Goal: Task Accomplishment & Management: Use online tool/utility

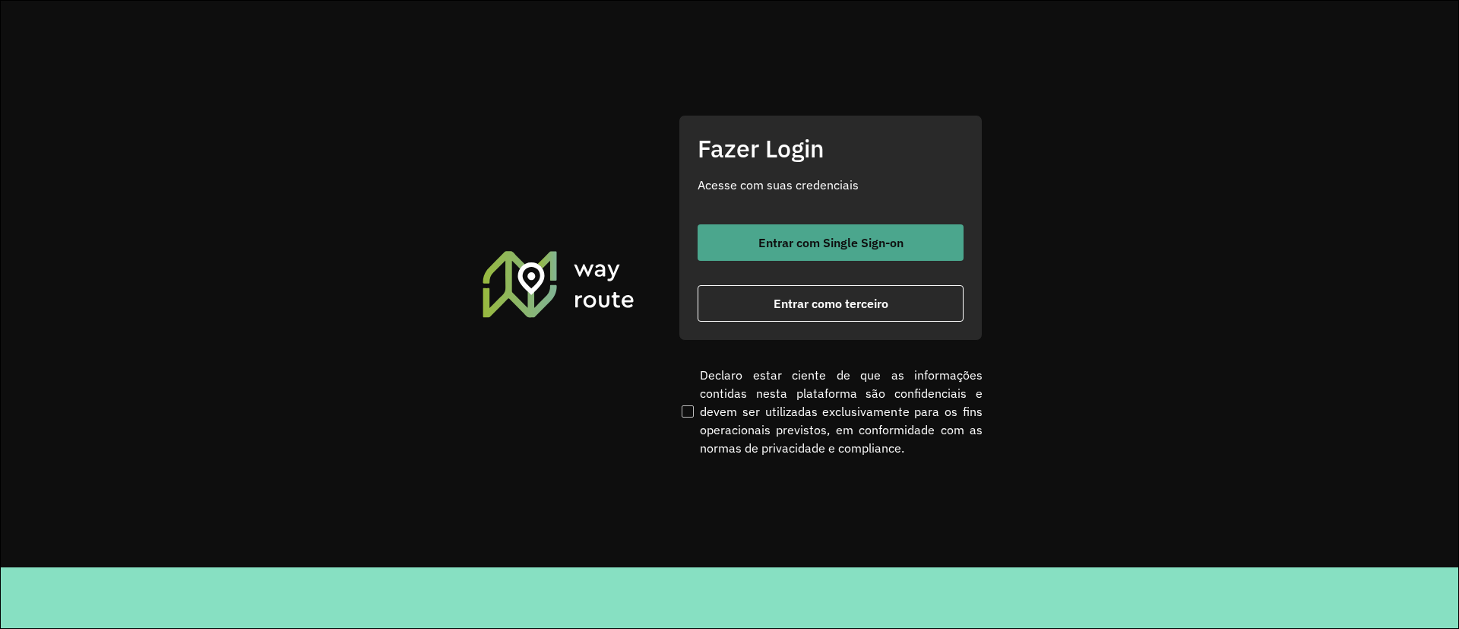
click at [762, 241] on span "Entrar com Single Sign-on" at bounding box center [831, 242] width 145 height 12
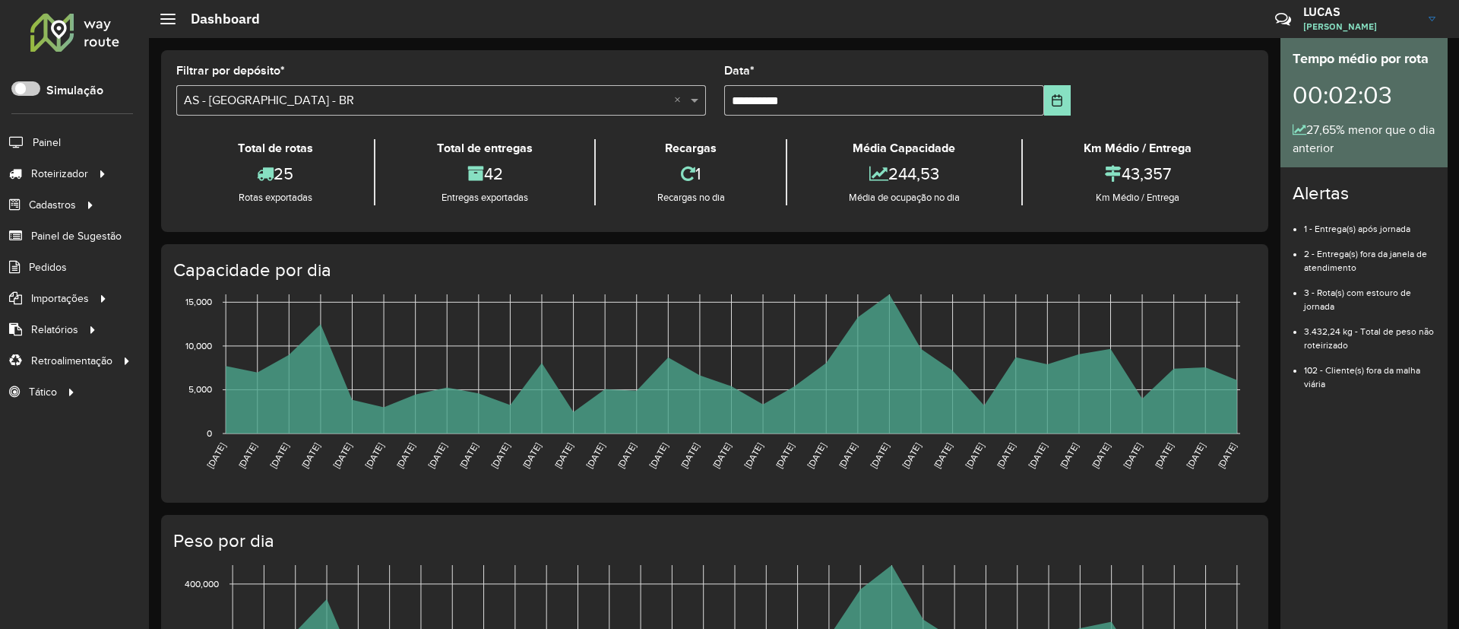
drag, startPoint x: 0, startPoint y: 0, endPoint x: 762, endPoint y: 241, distance: 798.8
click at [762, 241] on div "**********" at bounding box center [715, 547] width 1132 height 1018
click at [177, 173] on span "Entregas" at bounding box center [194, 174] width 43 height 16
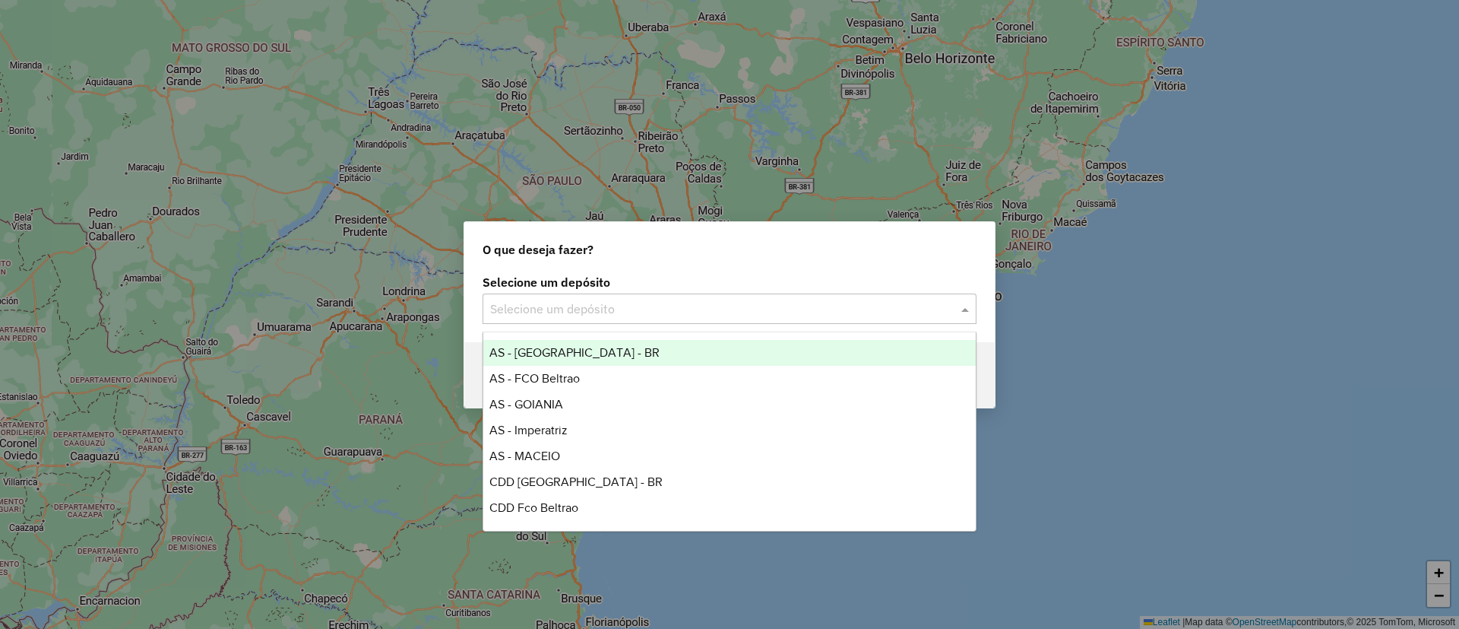
click at [528, 310] on input "text" at bounding box center [714, 309] width 448 height 18
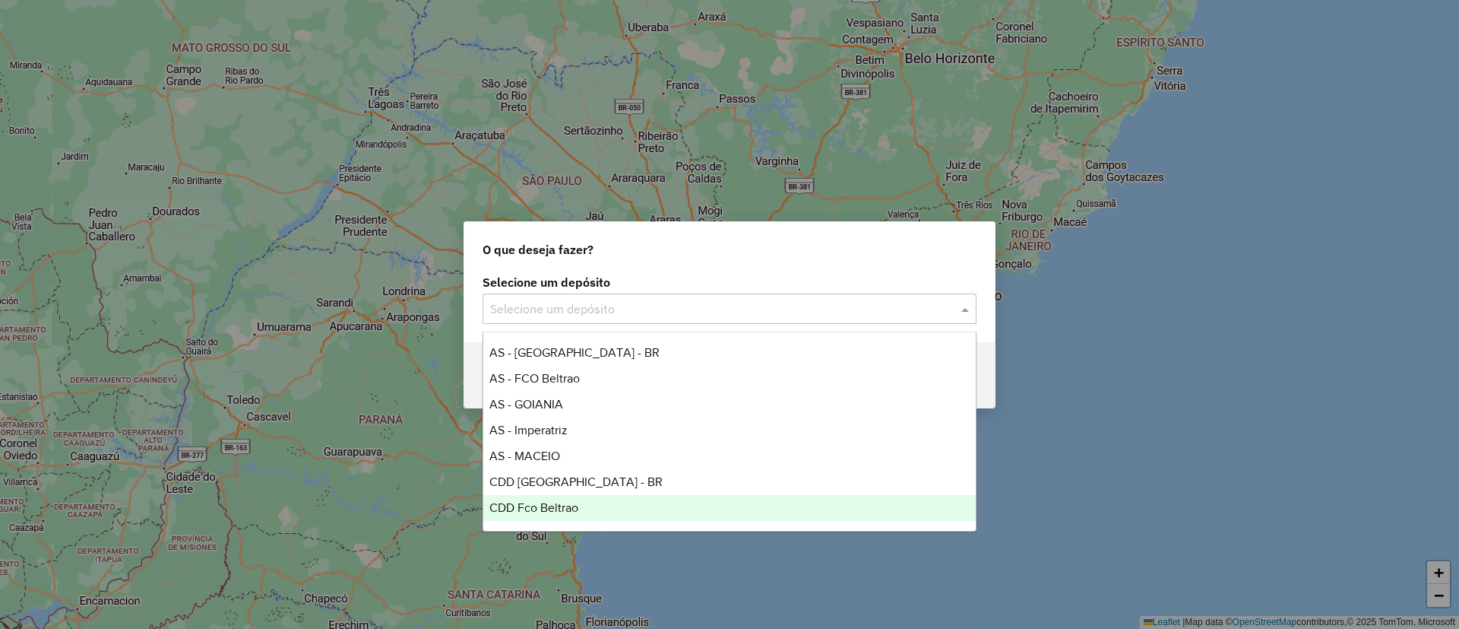
scroll to position [102, 0]
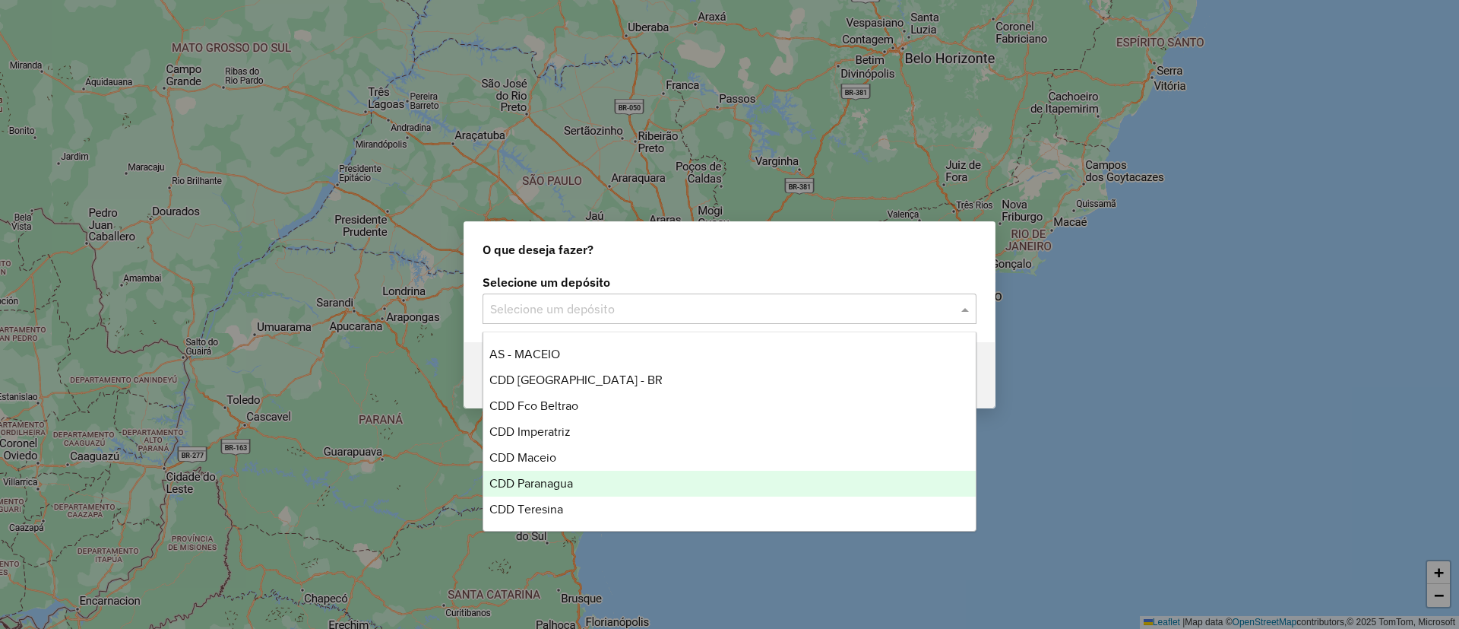
click at [562, 471] on div "CDD Paranagua" at bounding box center [729, 484] width 493 height 26
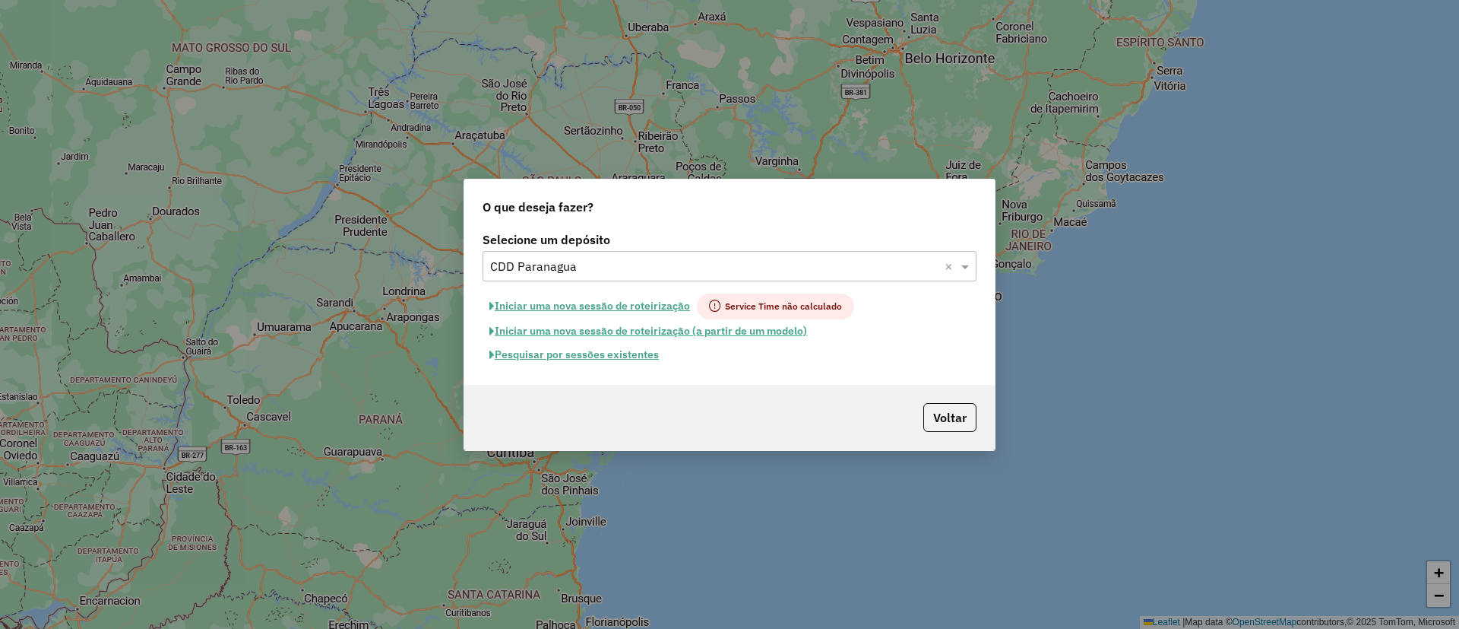
click at [577, 345] on button "Pesquisar por sessões existentes" at bounding box center [574, 355] width 183 height 24
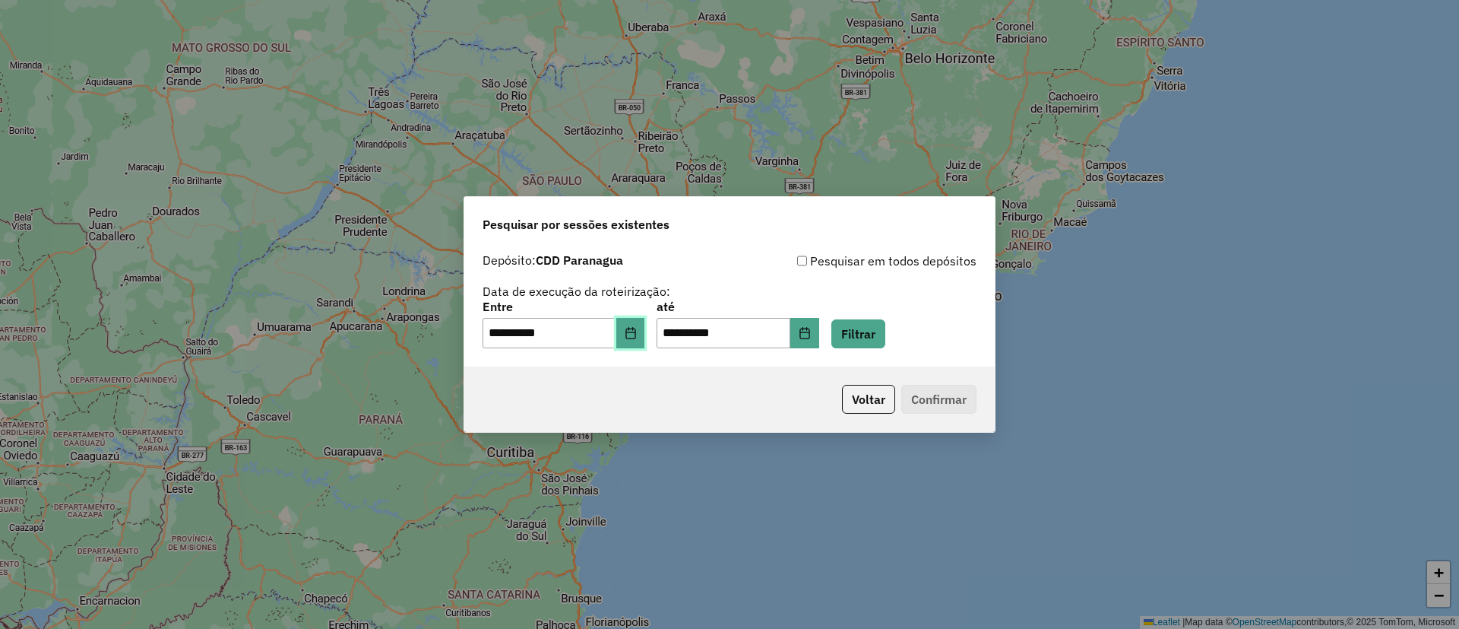
click at [645, 325] on button "Choose Date" at bounding box center [630, 333] width 29 height 30
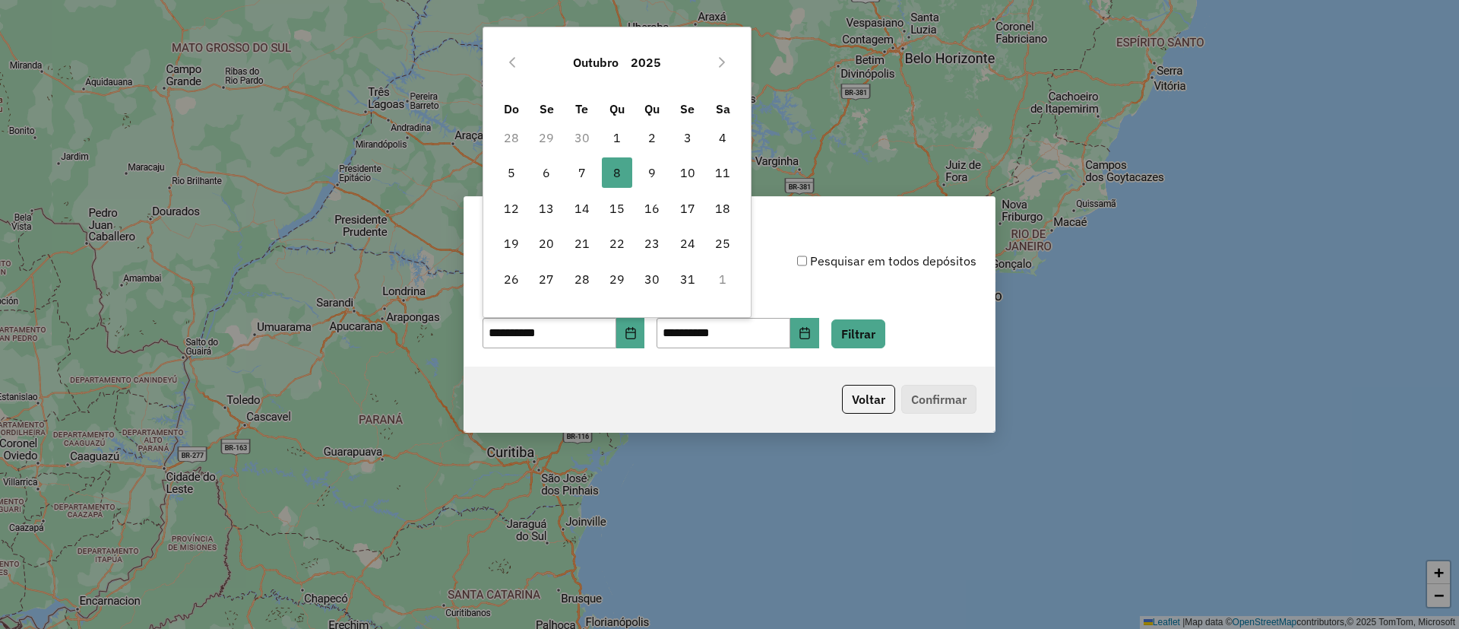
click at [846, 341] on div "**********" at bounding box center [730, 324] width 494 height 47
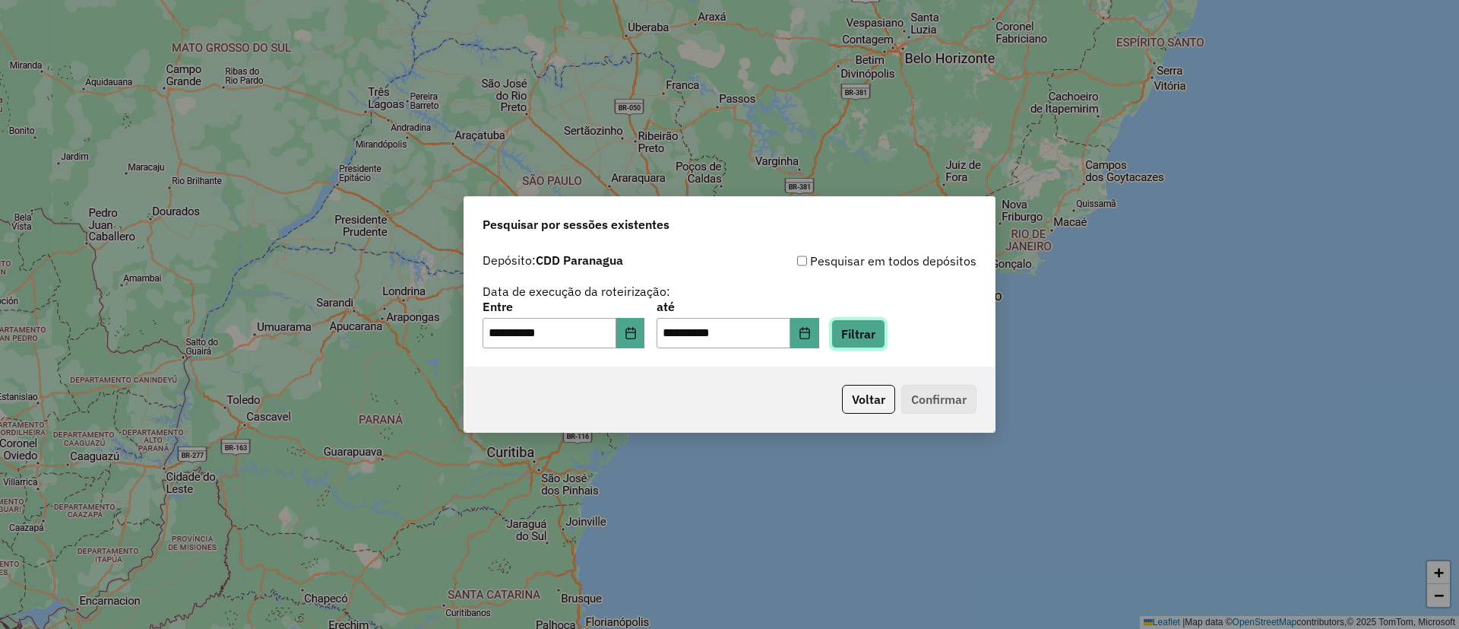
click at [870, 335] on button "Filtrar" at bounding box center [859, 333] width 54 height 29
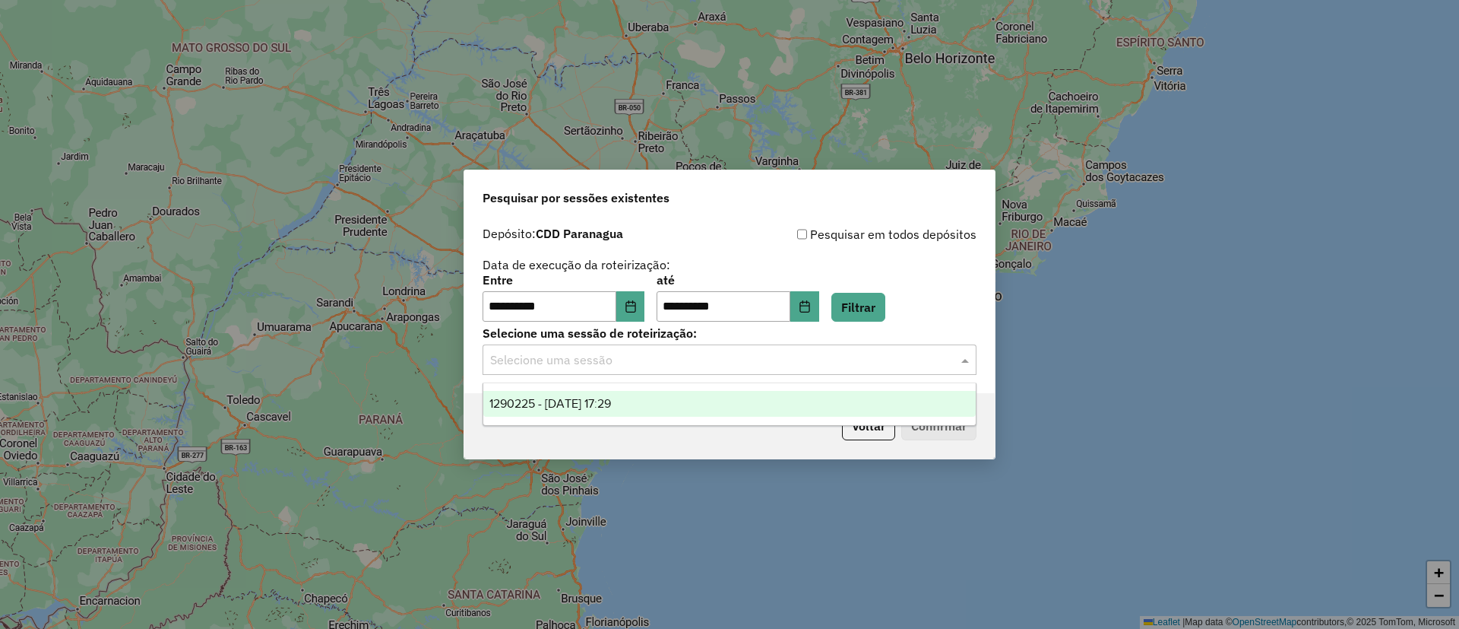
click at [650, 359] on input "text" at bounding box center [714, 360] width 448 height 18
click at [665, 405] on div "1290225 - [DATE] 17:29" at bounding box center [729, 404] width 493 height 26
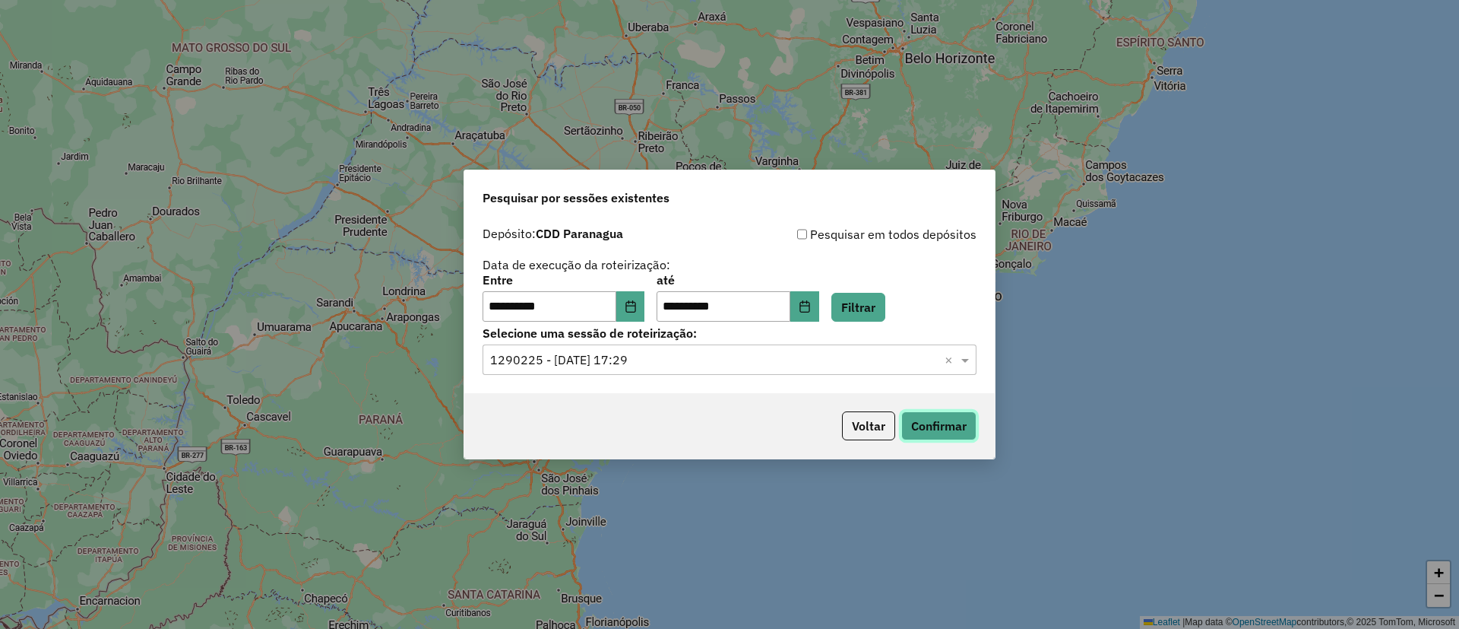
click at [944, 432] on button "Confirmar" at bounding box center [939, 425] width 75 height 29
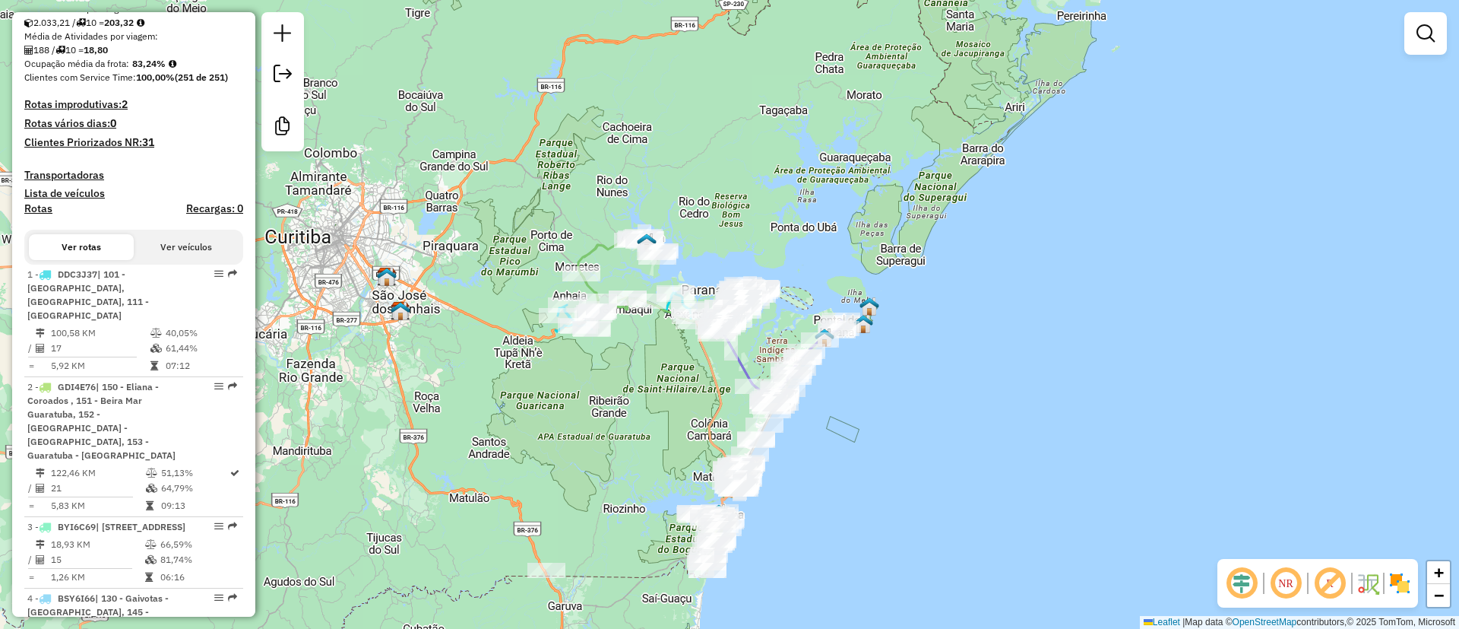
scroll to position [401, 0]
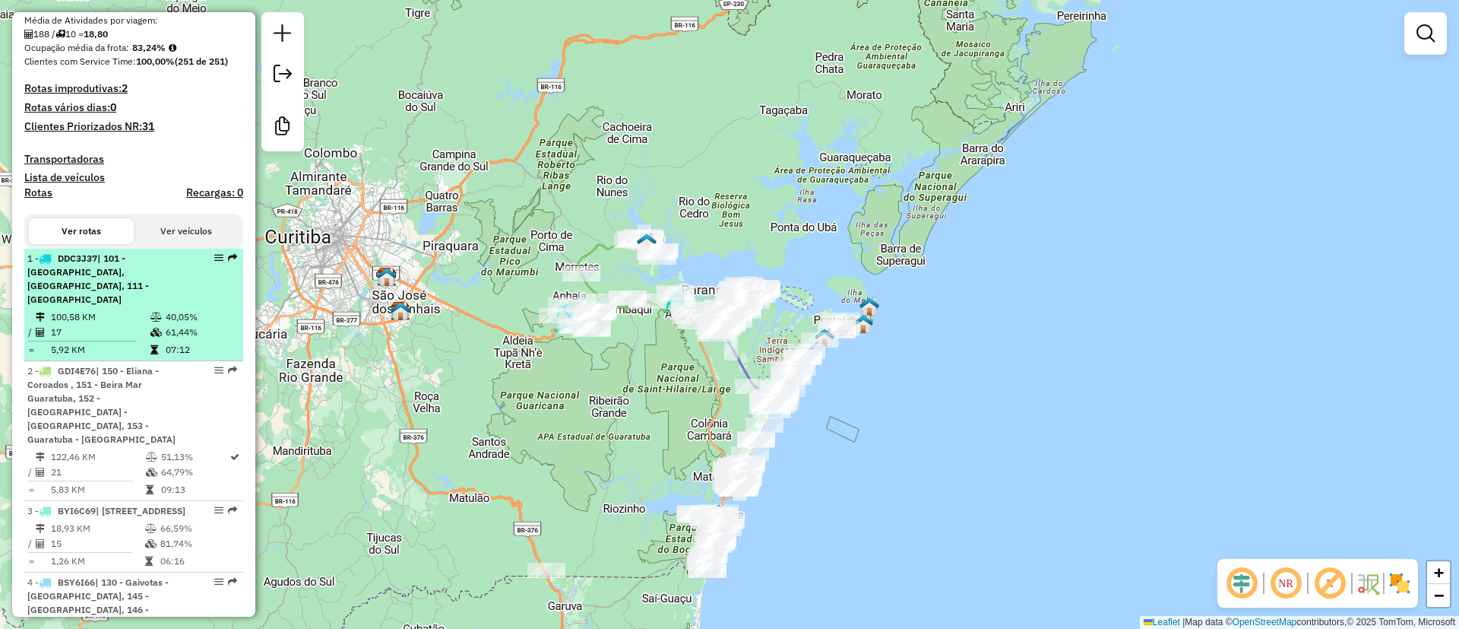
click at [97, 264] on span "DDC3J37" at bounding box center [78, 257] width 40 height 11
select select "**********"
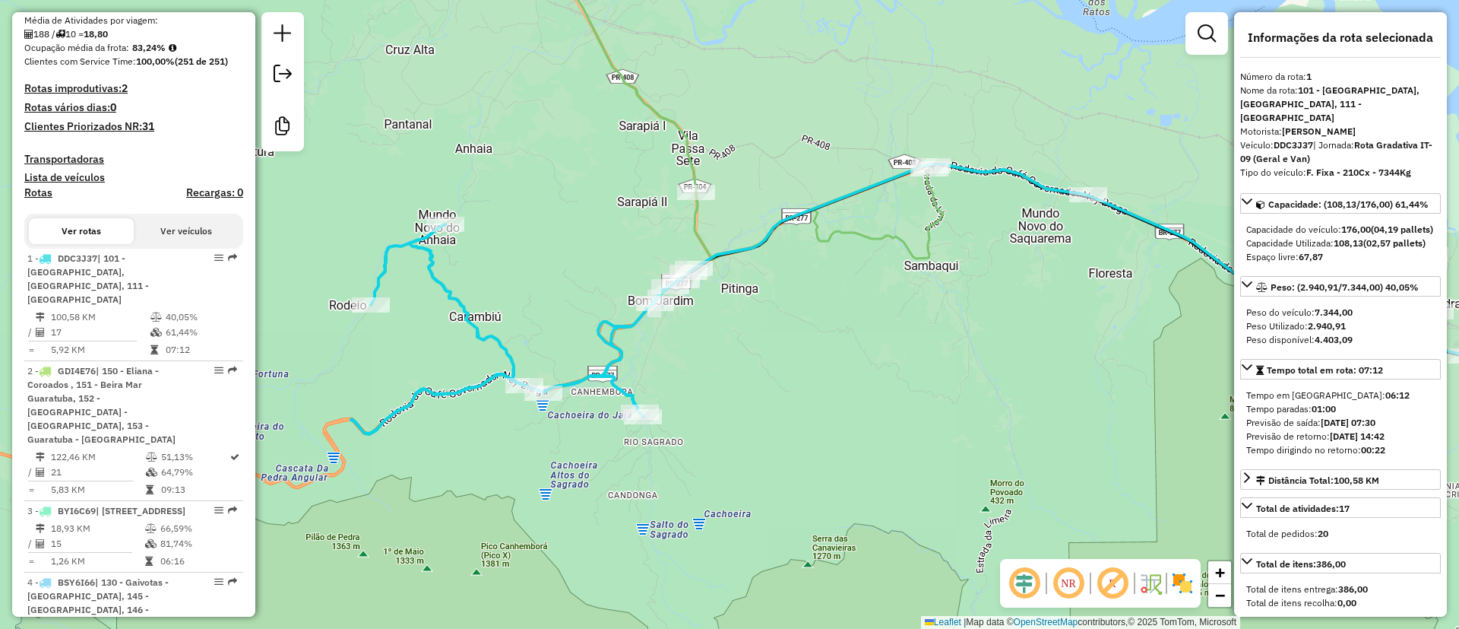
drag, startPoint x: 772, startPoint y: 372, endPoint x: 1090, endPoint y: 340, distance: 319.4
click at [1090, 340] on div "Janela de atendimento Grade de atendimento Capacidade Transportadoras Veículos …" at bounding box center [729, 314] width 1459 height 629
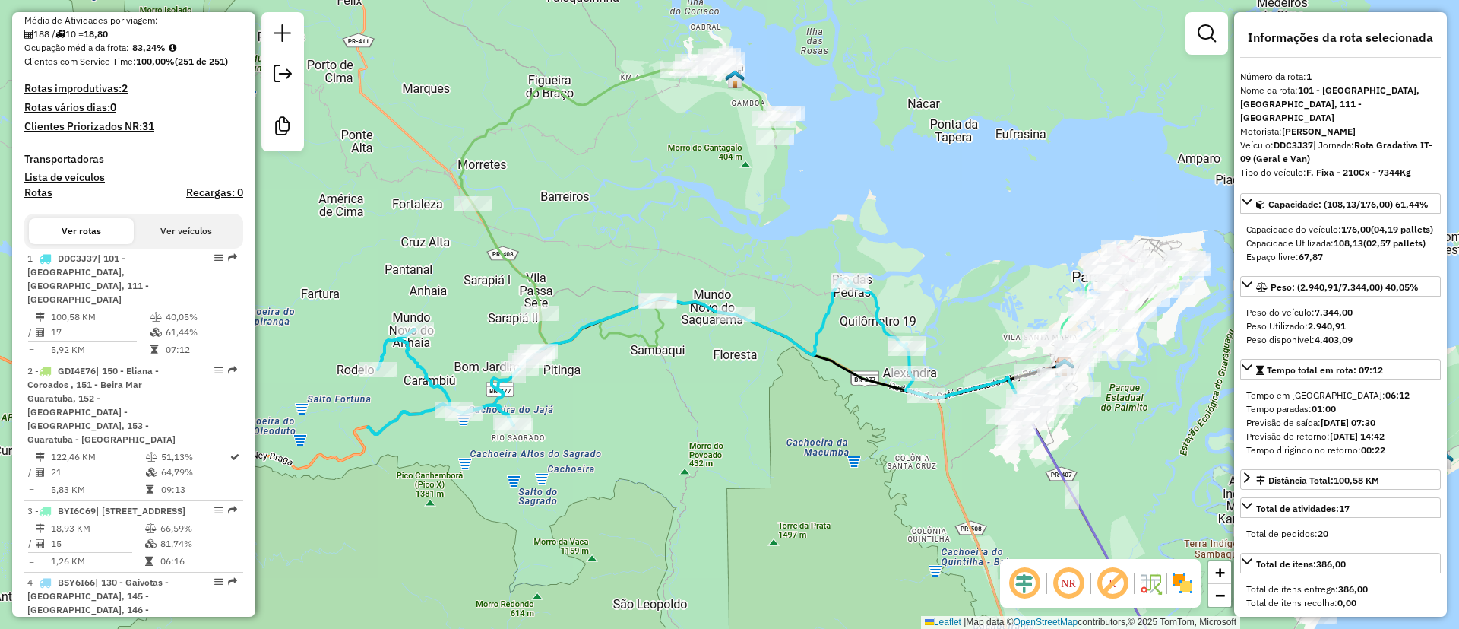
drag, startPoint x: 1117, startPoint y: 404, endPoint x: 766, endPoint y: 450, distance: 354.2
click at [766, 450] on div "Janela de atendimento Grade de atendimento Capacidade Transportadoras Veículos …" at bounding box center [729, 314] width 1459 height 629
click at [1183, 592] on img at bounding box center [1183, 583] width 24 height 24
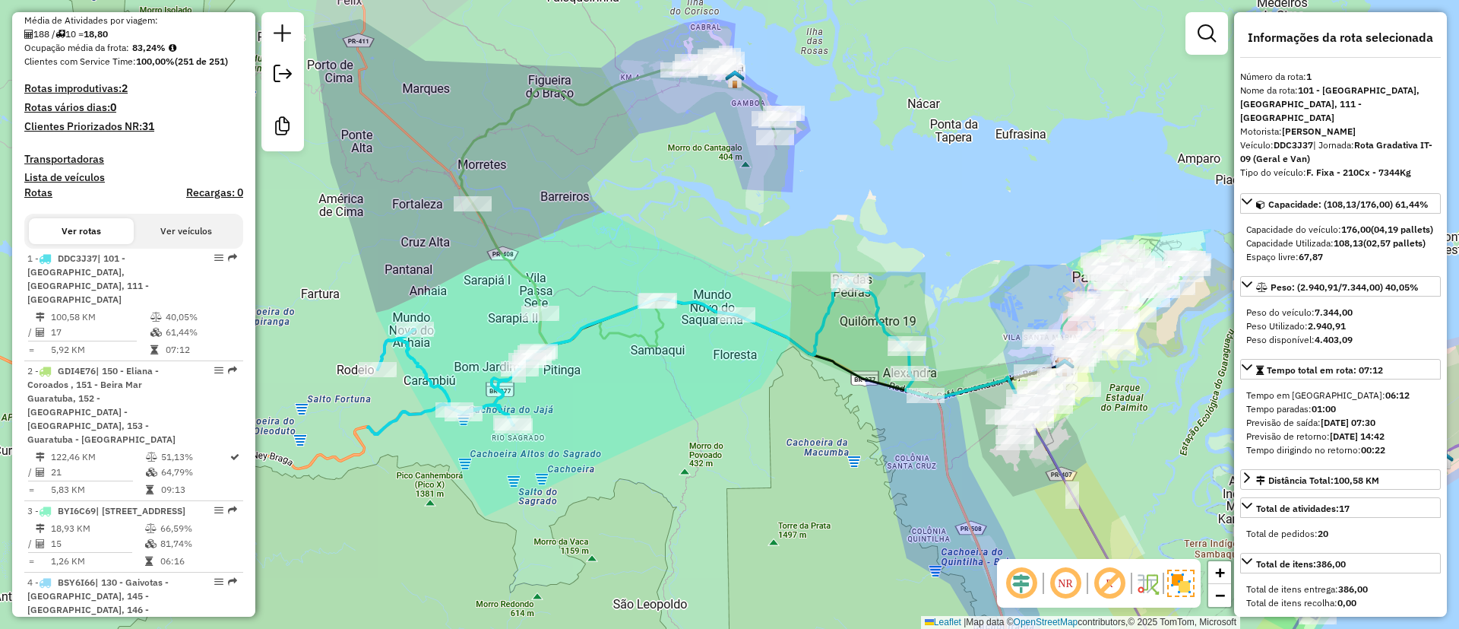
click at [1106, 585] on em at bounding box center [1110, 583] width 36 height 36
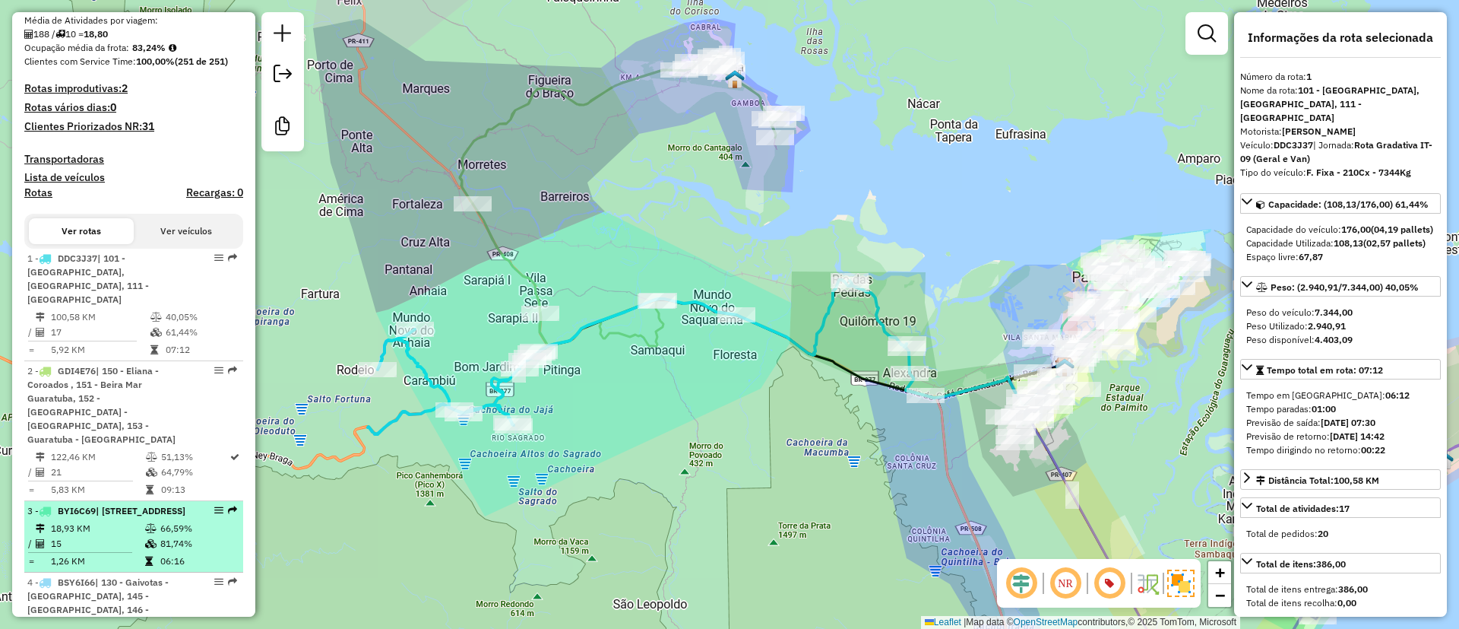
click at [144, 505] on span "| 101 - Parque Agari, 104 - Vila Cruzeiro, 105 - Jardim Iguaçu, 106 - Vila Sant…" at bounding box center [141, 510] width 90 height 11
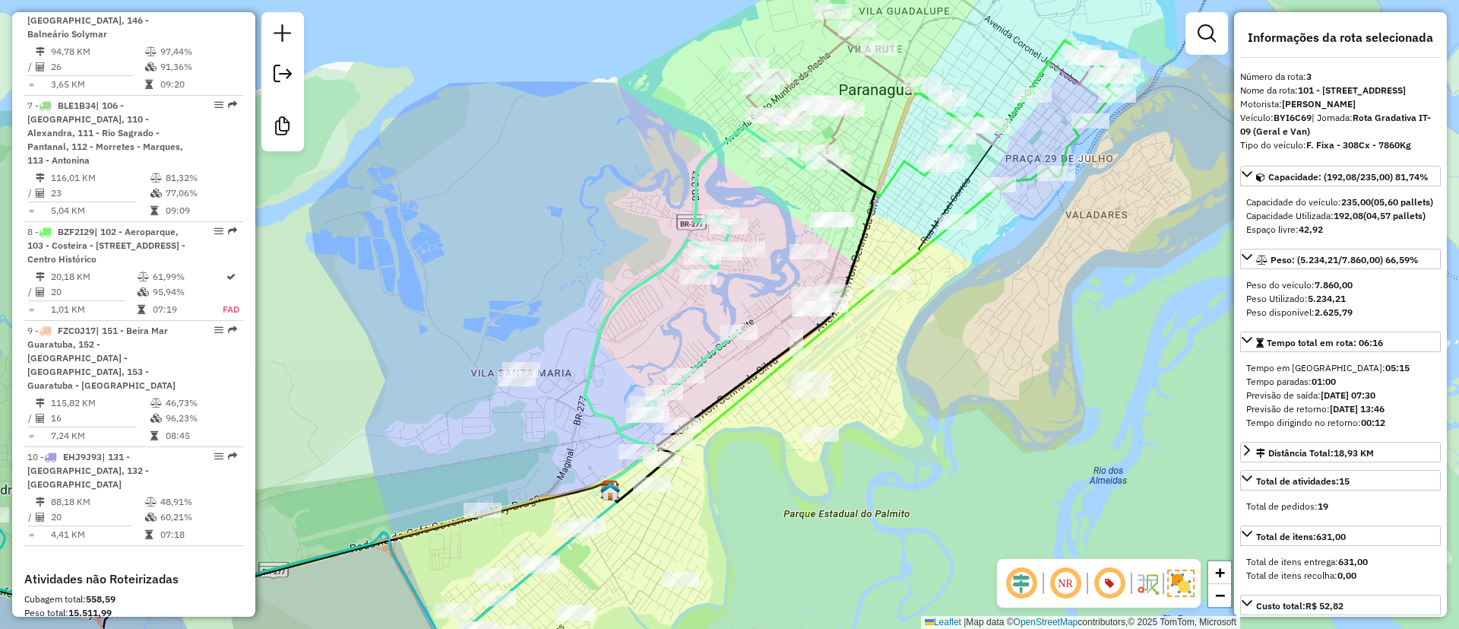
scroll to position [1243, 0]
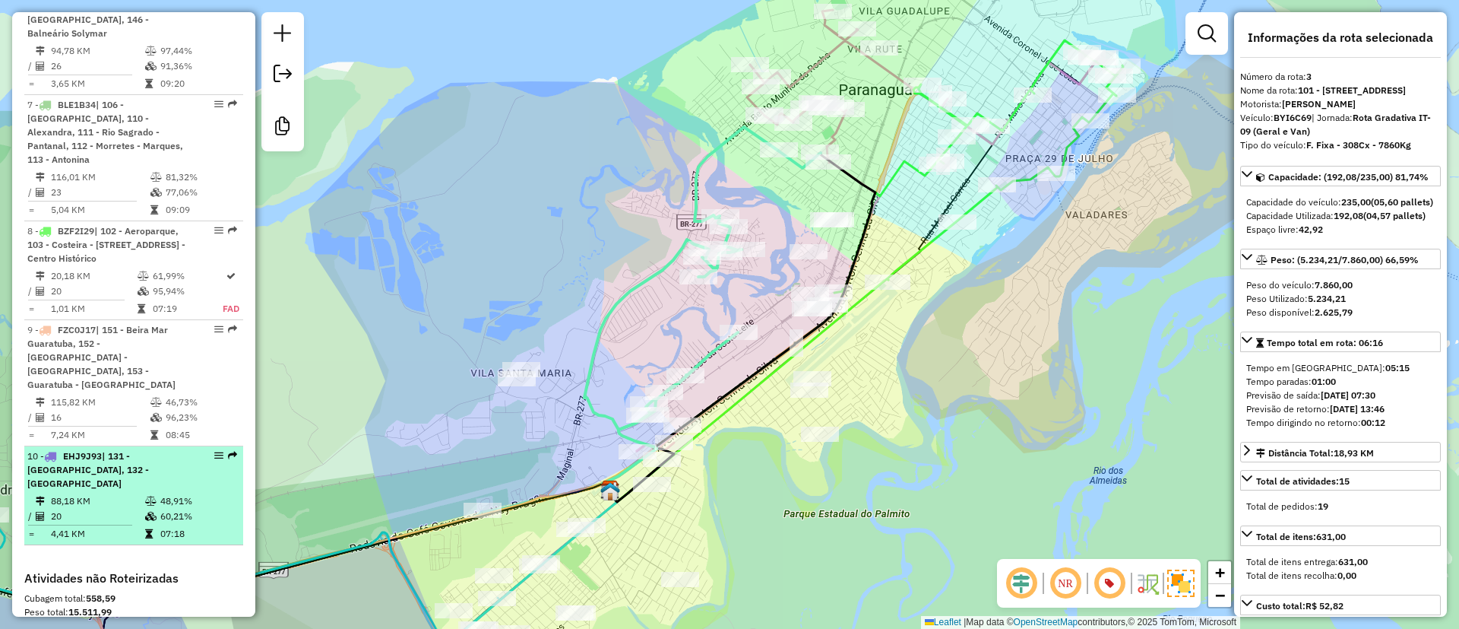
click at [124, 524] on td at bounding box center [85, 525] width 117 height 2
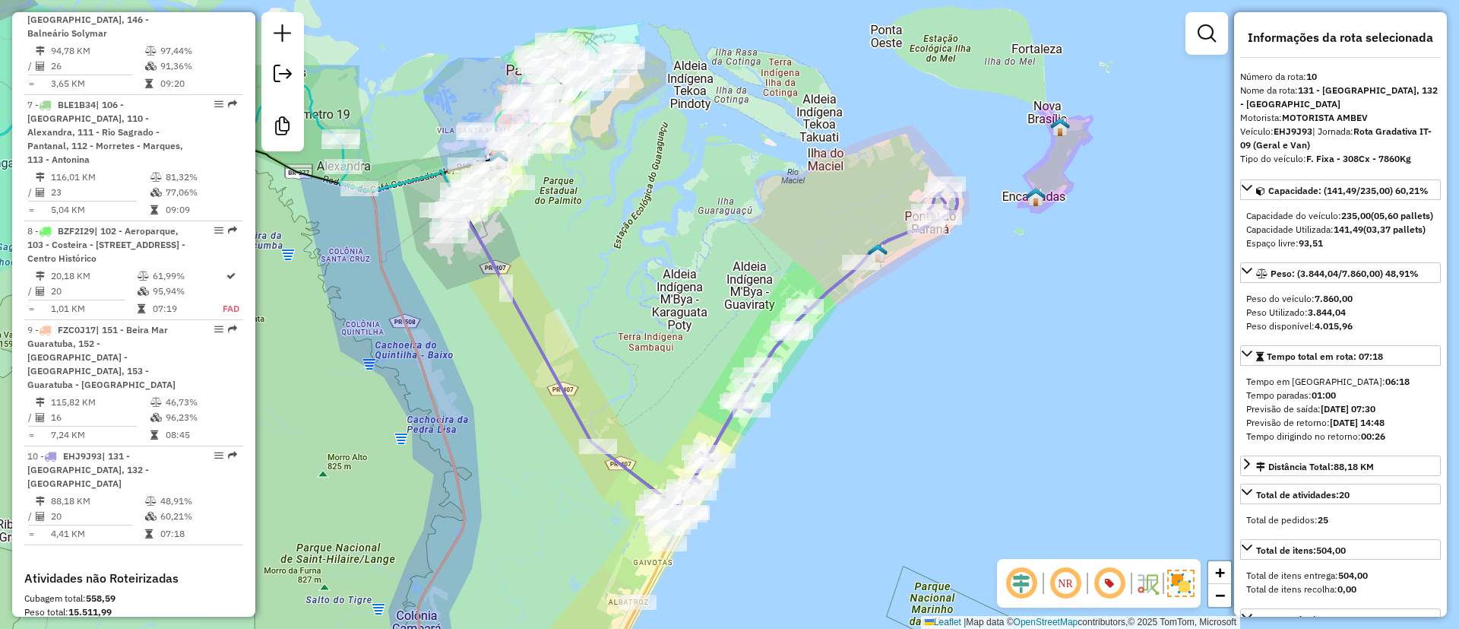
drag, startPoint x: 960, startPoint y: 254, endPoint x: 933, endPoint y: 276, distance: 34.5
click at [933, 276] on div "Janela de atendimento Grade de atendimento Capacidade Transportadoras Veículos …" at bounding box center [729, 314] width 1459 height 629
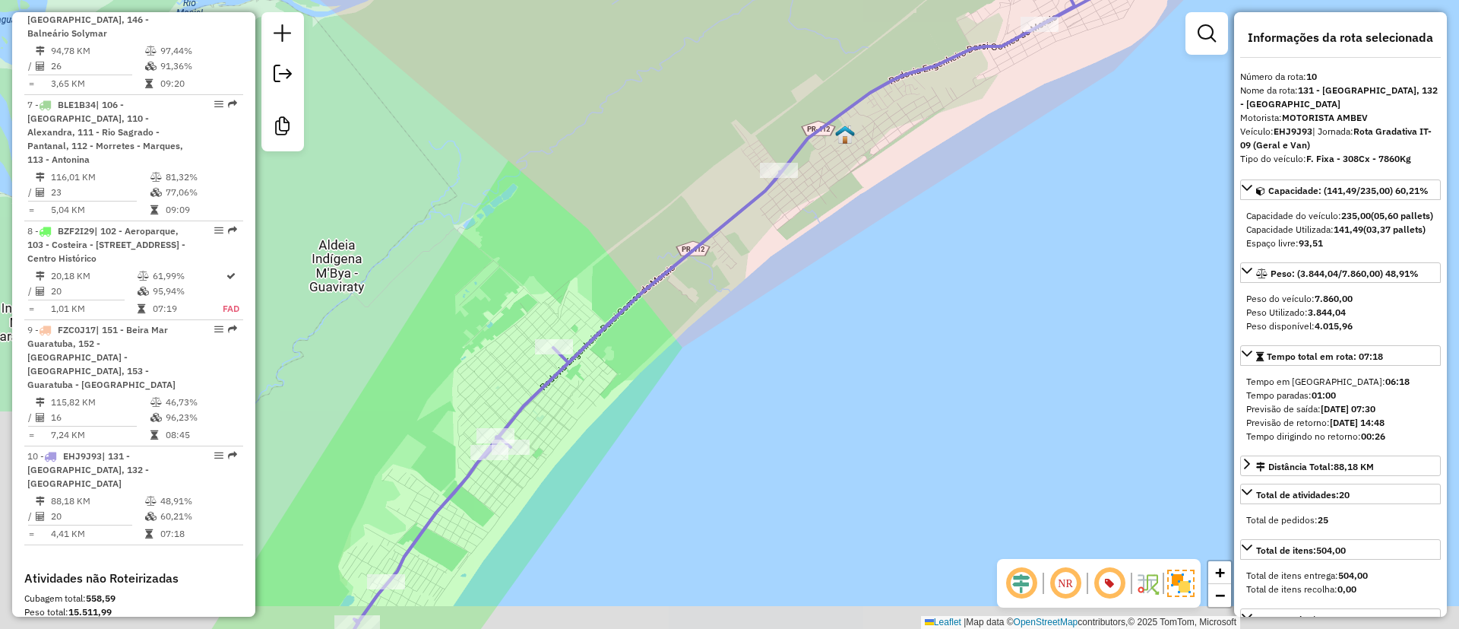
drag, startPoint x: 841, startPoint y: 170, endPoint x: 1016, endPoint y: 111, distance: 185.3
click at [1016, 111] on div "Janela de atendimento Grade de atendimento Capacidade Transportadoras Veículos …" at bounding box center [729, 314] width 1459 height 629
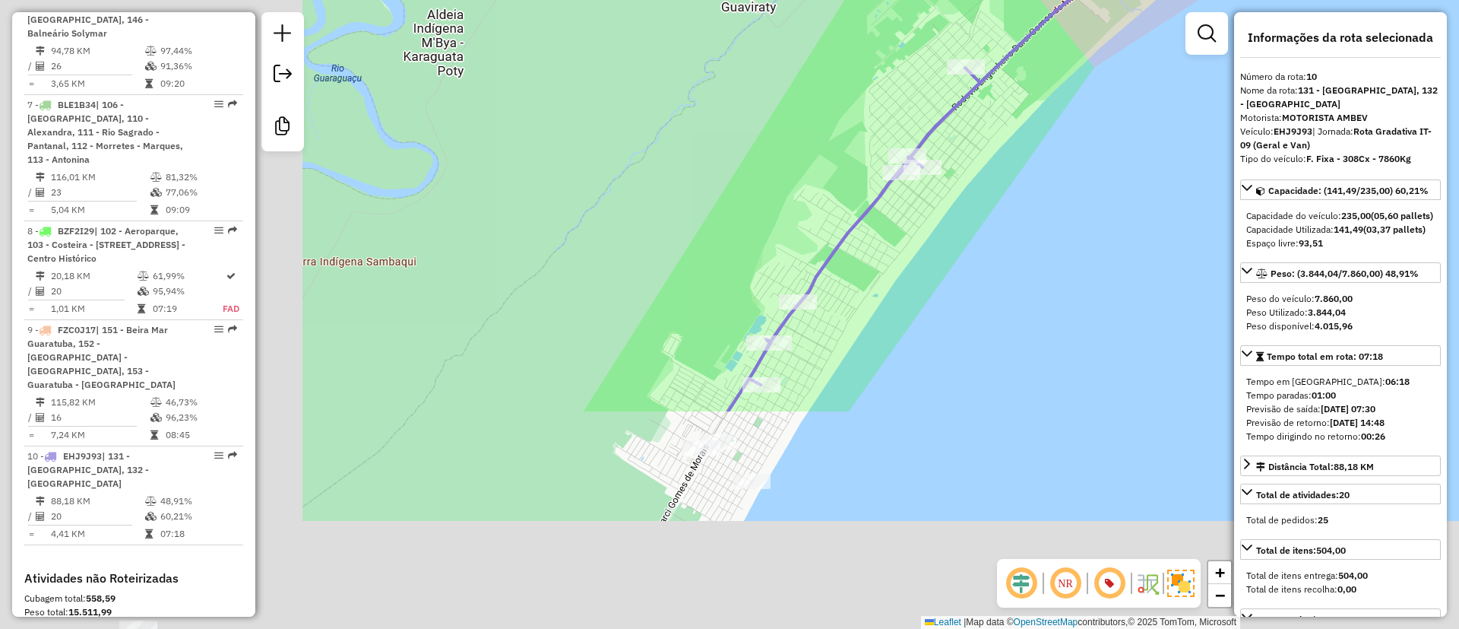
drag, startPoint x: 946, startPoint y: 236, endPoint x: 1346, endPoint y: -135, distance: 546.0
click at [1346, 0] on html "Aguarde... Pop-up bloqueado! Seu navegador bloqueou automáticamente a abertura …" at bounding box center [729, 314] width 1459 height 629
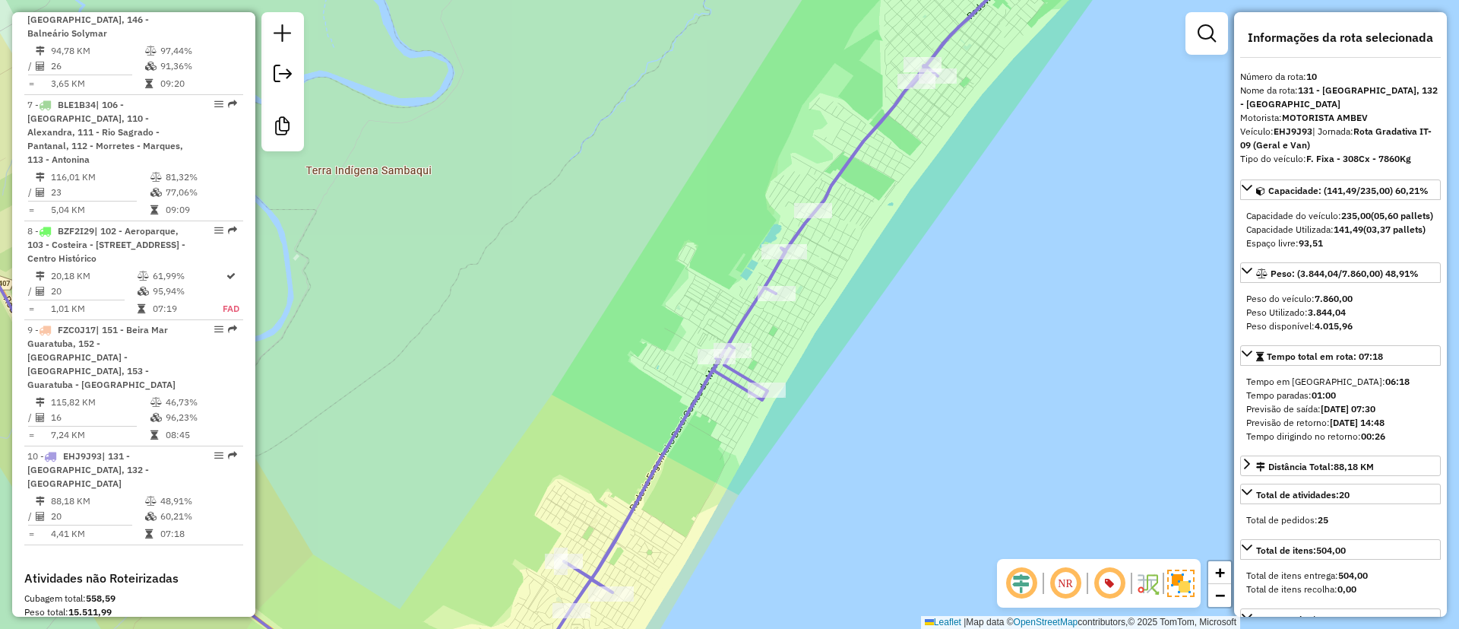
drag, startPoint x: 702, startPoint y: 179, endPoint x: 1150, endPoint y: 471, distance: 534.7
click at [1150, 471] on div "Janela de atendimento Grade de atendimento Capacidade Transportadoras Veículos …" at bounding box center [729, 314] width 1459 height 629
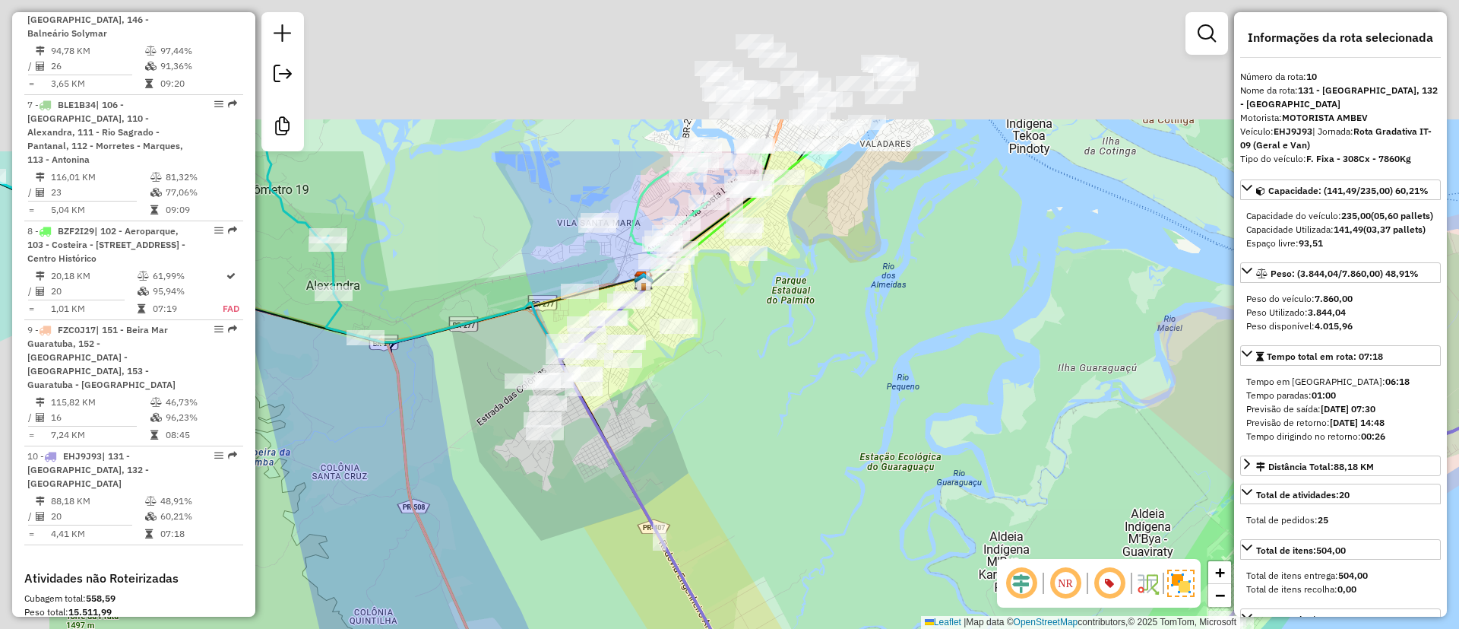
drag, startPoint x: 724, startPoint y: 283, endPoint x: 993, endPoint y: 663, distance: 465.2
click at [993, 628] on html "Aguarde... Pop-up bloqueado! Seu navegador bloqueou automáticamente a abertura …" at bounding box center [729, 314] width 1459 height 629
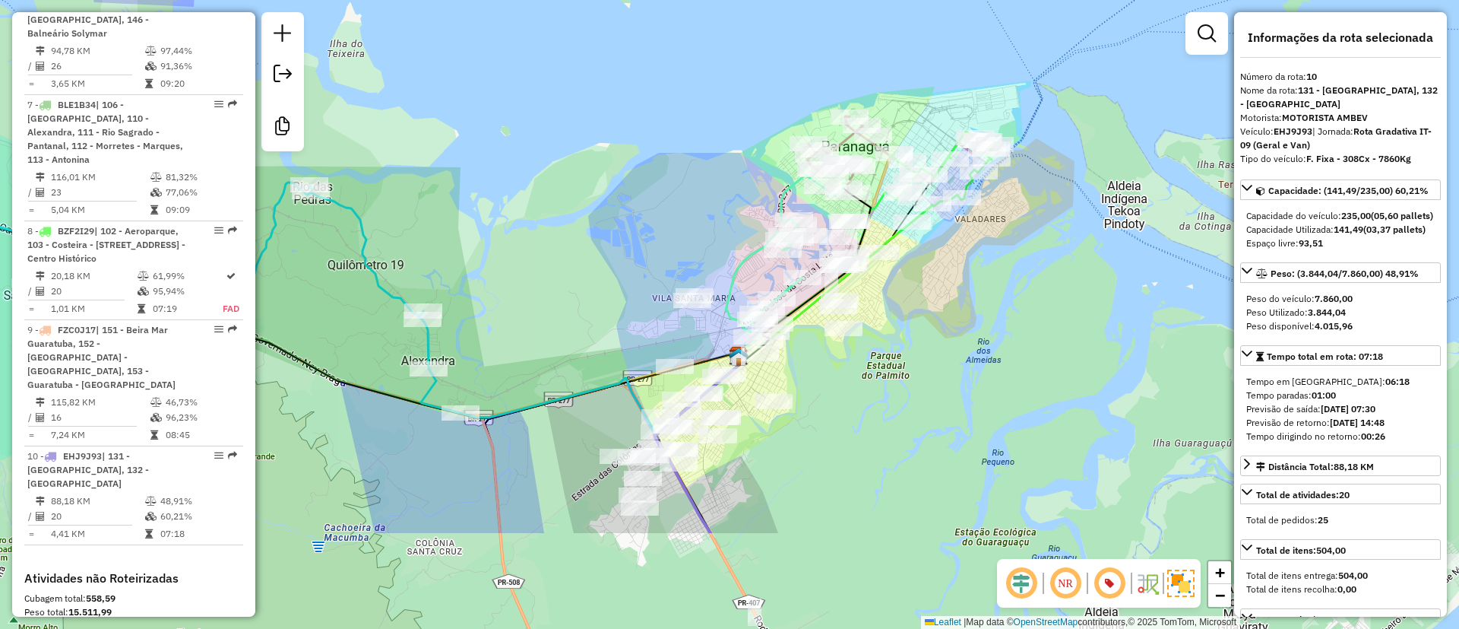
drag, startPoint x: 841, startPoint y: 308, endPoint x: 633, endPoint y: 54, distance: 328.4
click at [633, 54] on div "Janela de atendimento Grade de atendimento Capacidade Transportadoras Veículos …" at bounding box center [729, 314] width 1459 height 629
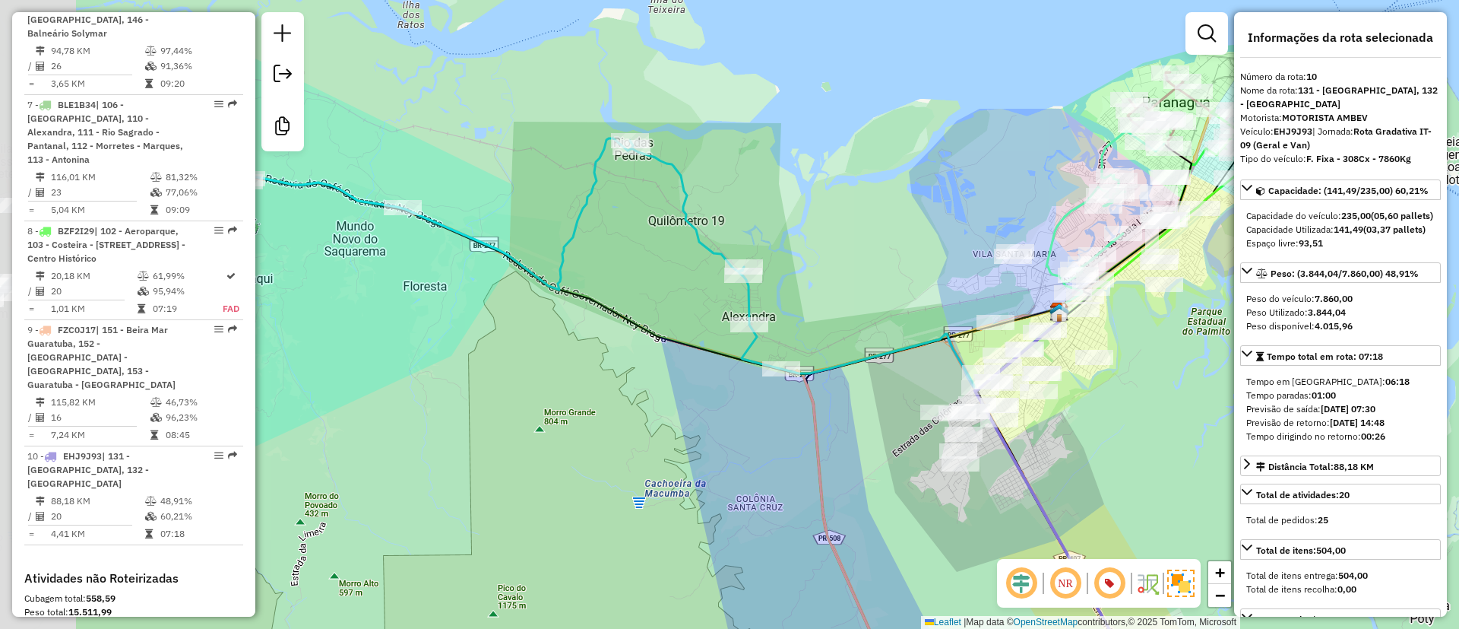
drag, startPoint x: 470, startPoint y: 184, endPoint x: 887, endPoint y: 283, distance: 428.8
click at [887, 283] on div "Janela de atendimento Grade de atendimento Capacidade Transportadoras Veículos …" at bounding box center [729, 314] width 1459 height 629
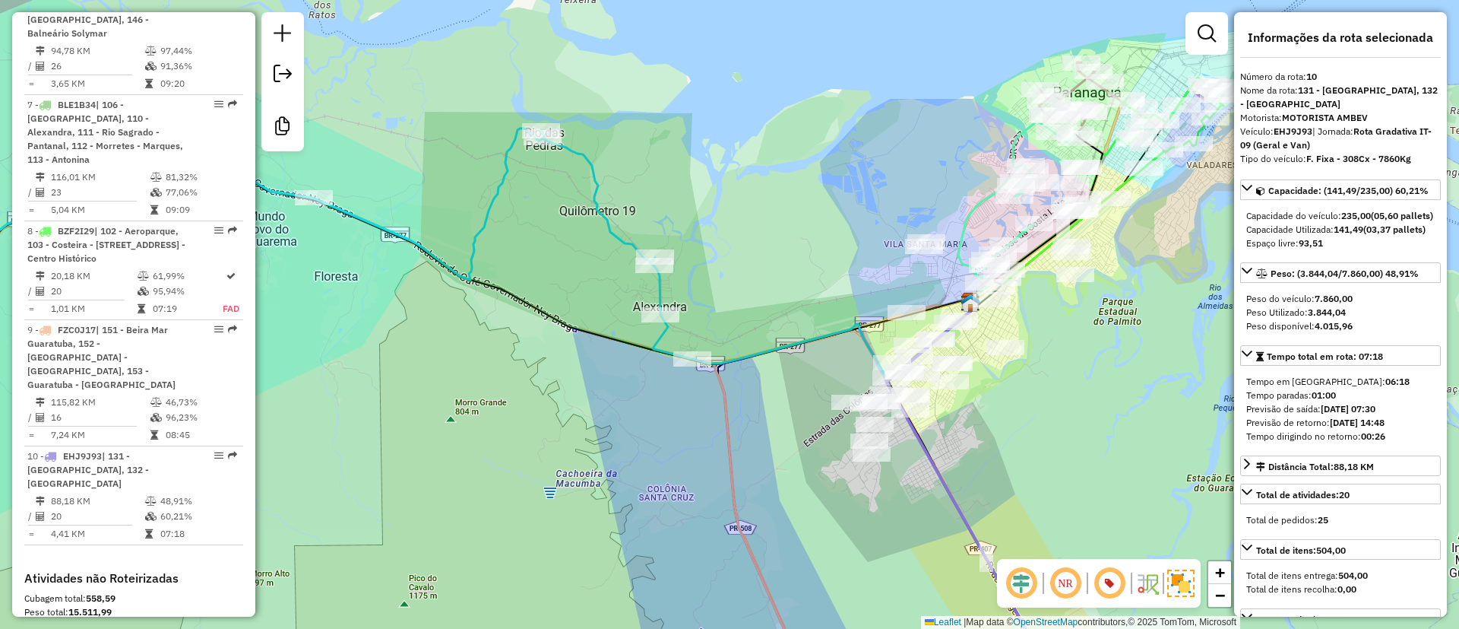
drag, startPoint x: 972, startPoint y: 315, endPoint x: 718, endPoint y: 223, distance: 270.0
click at [718, 223] on div "Janela de atendimento Grade de atendimento Capacidade Transportadoras Veículos …" at bounding box center [729, 314] width 1459 height 629
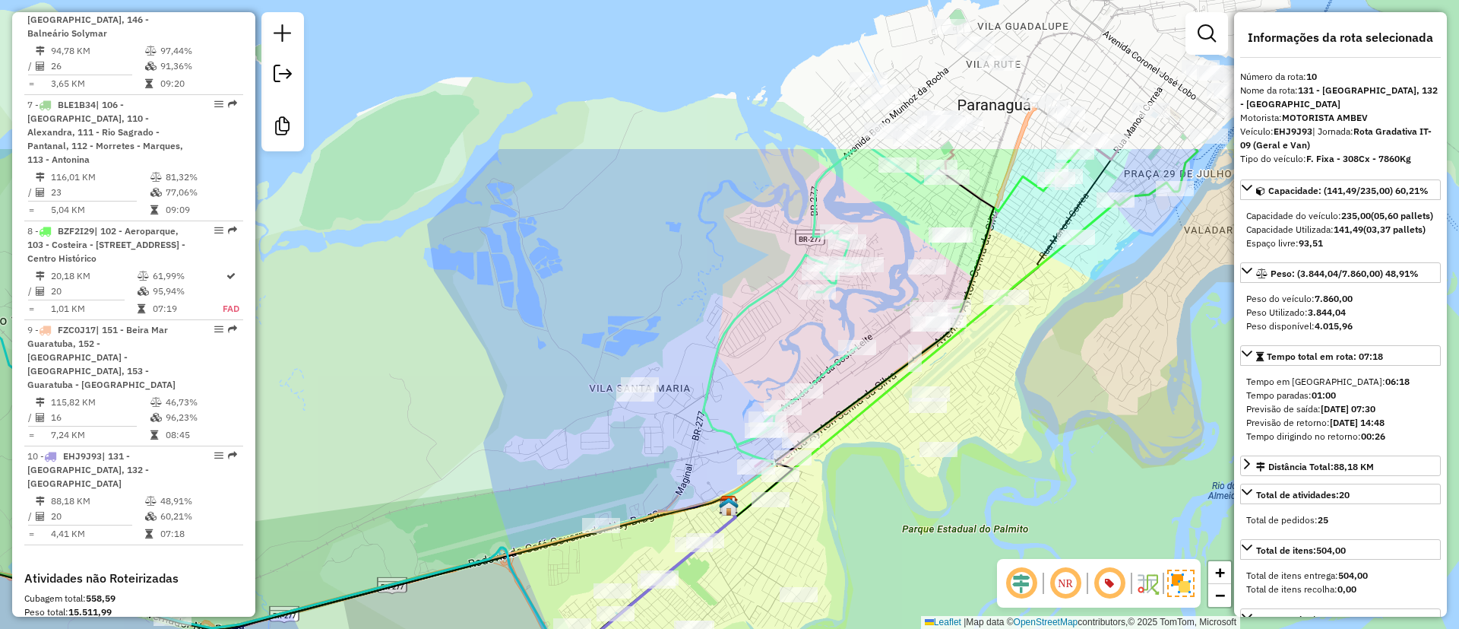
drag, startPoint x: 1079, startPoint y: 288, endPoint x: 1126, endPoint y: 500, distance: 217.2
click at [1126, 500] on div "Janela de atendimento Grade de atendimento Capacidade Transportadoras Veículos …" at bounding box center [729, 314] width 1459 height 629
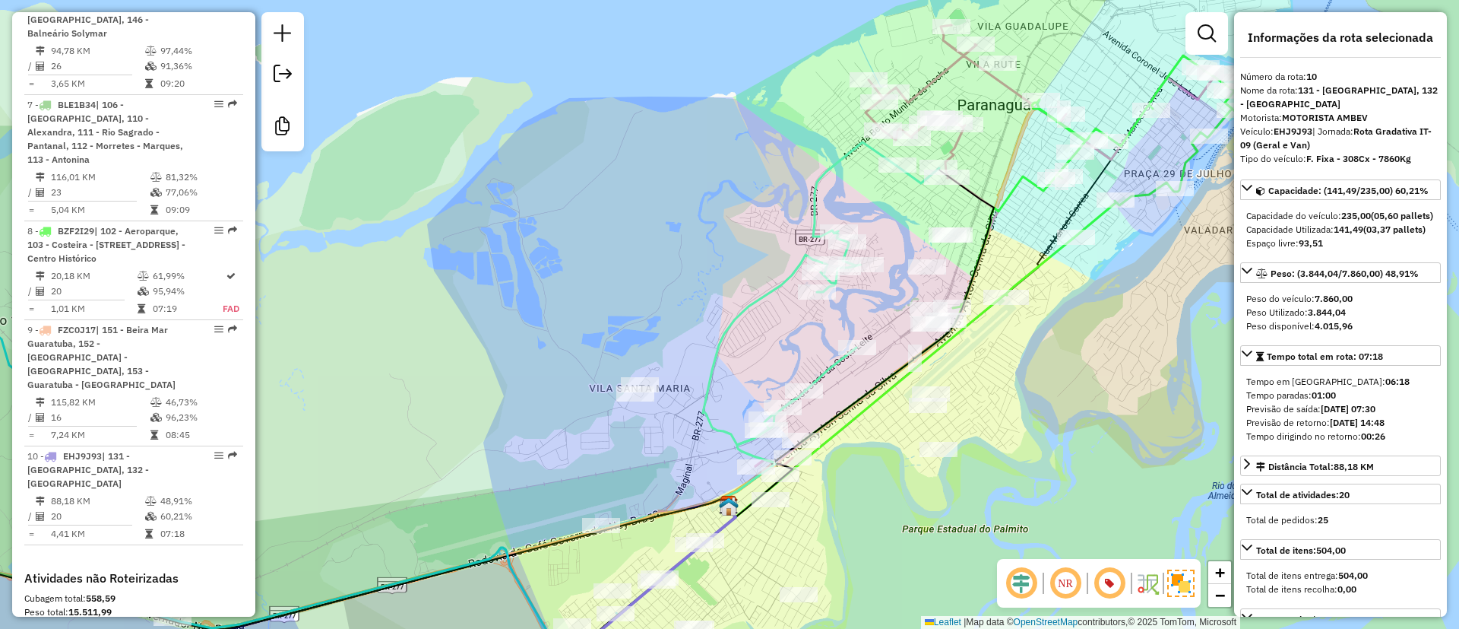
click at [1294, 134] on strong "EHJ9J93" at bounding box center [1293, 130] width 39 height 11
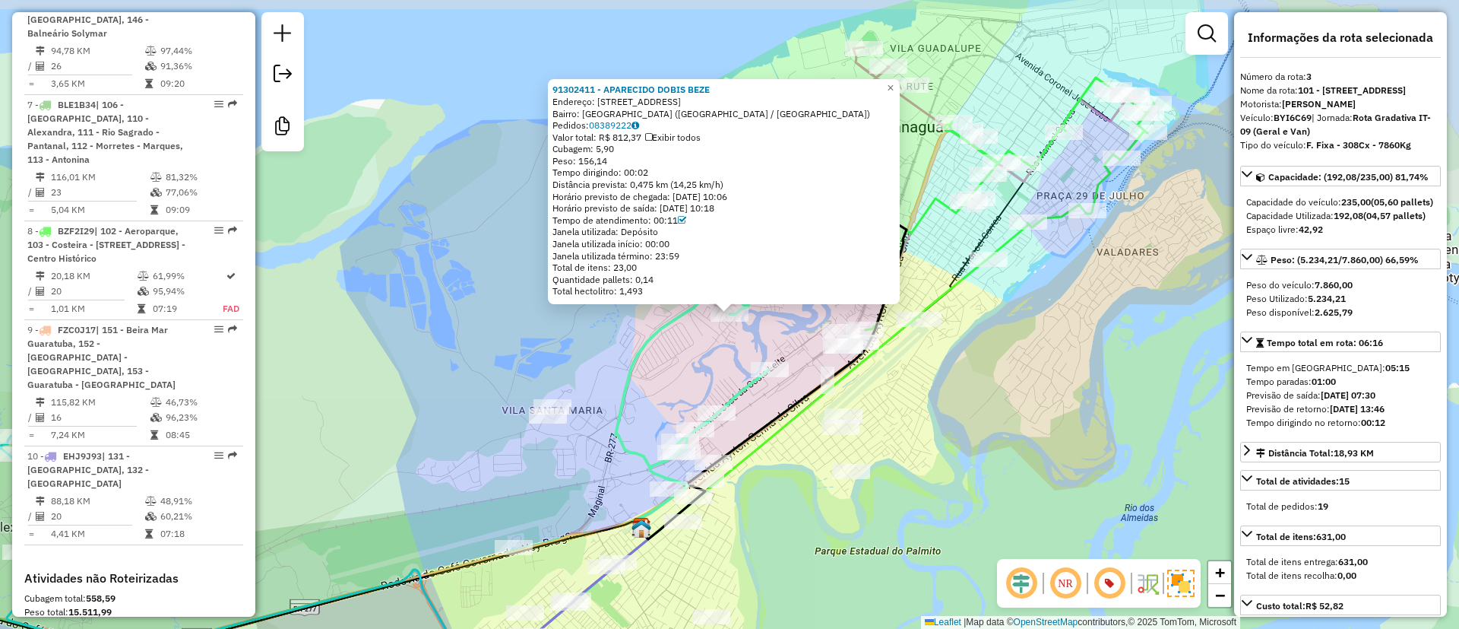
scroll to position [876, 0]
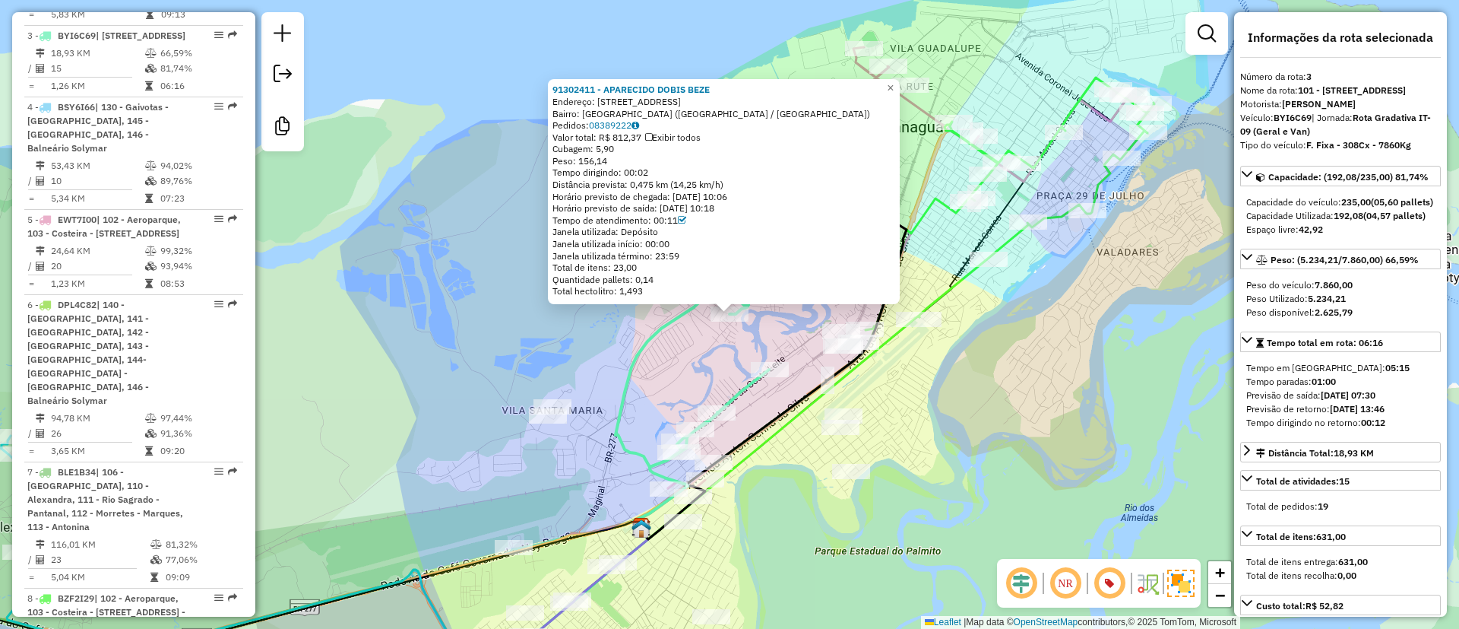
click at [1310, 123] on strong "BYI6C69" at bounding box center [1293, 117] width 38 height 11
copy strong "BYI6C69"
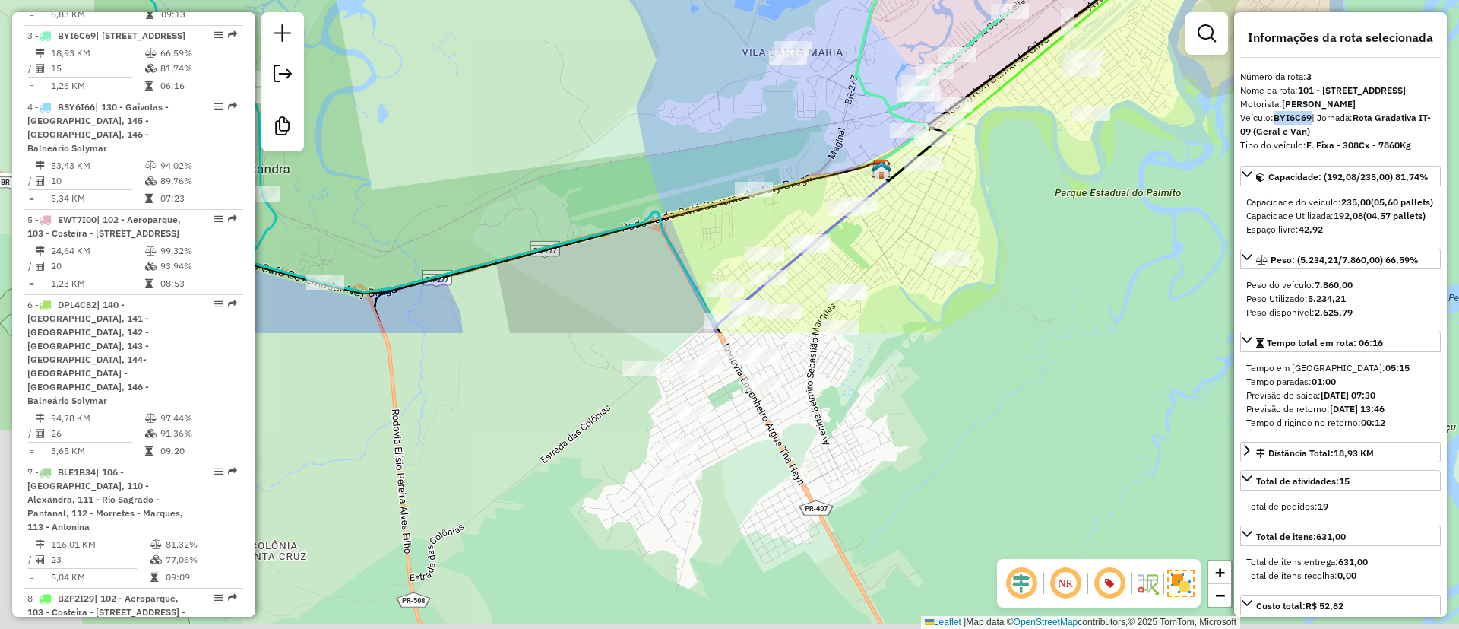
drag, startPoint x: 1108, startPoint y: 499, endPoint x: 1348, endPoint y: 141, distance: 431.1
click at [1348, 141] on hb-router-mapa "Informações da Sessão 1290225 - 08/10/2025 Criação: 07/10/2025 17:29 Desbloquea…" at bounding box center [729, 314] width 1459 height 629
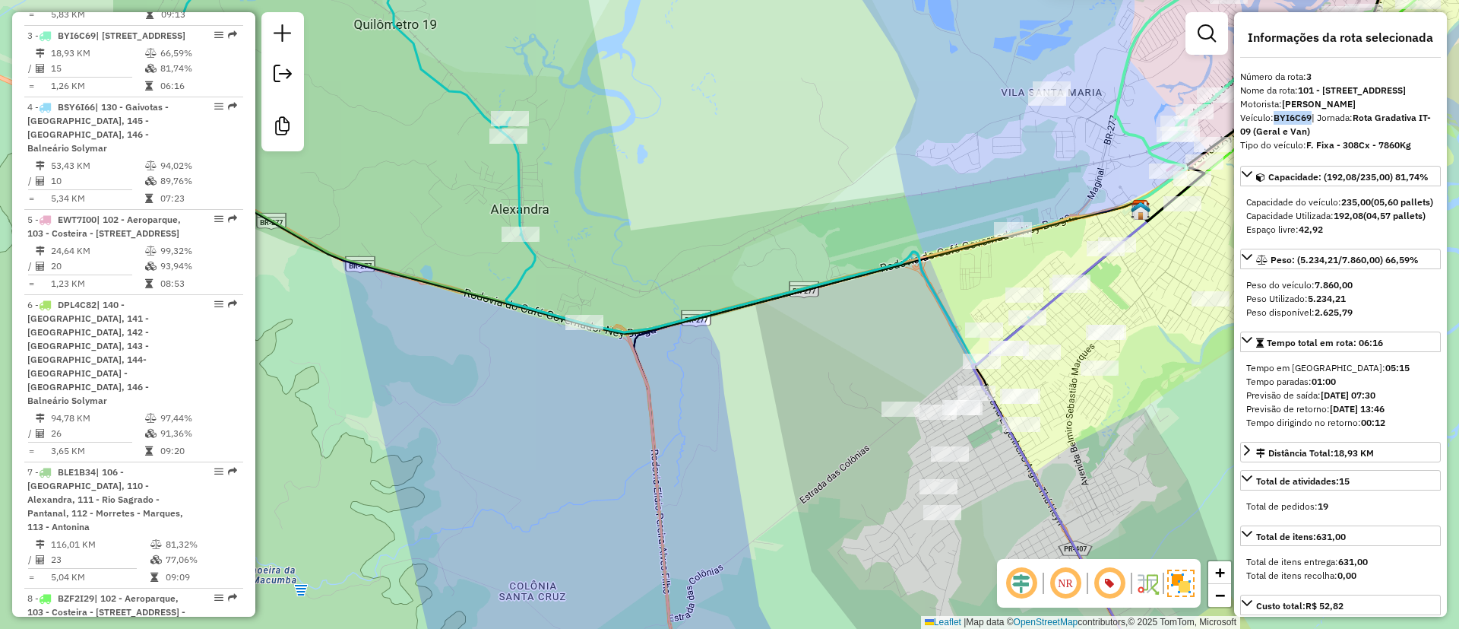
drag, startPoint x: 835, startPoint y: 163, endPoint x: 1117, endPoint y: 209, distance: 285.7
click at [1117, 209] on icon at bounding box center [900, 448] width 573 height 565
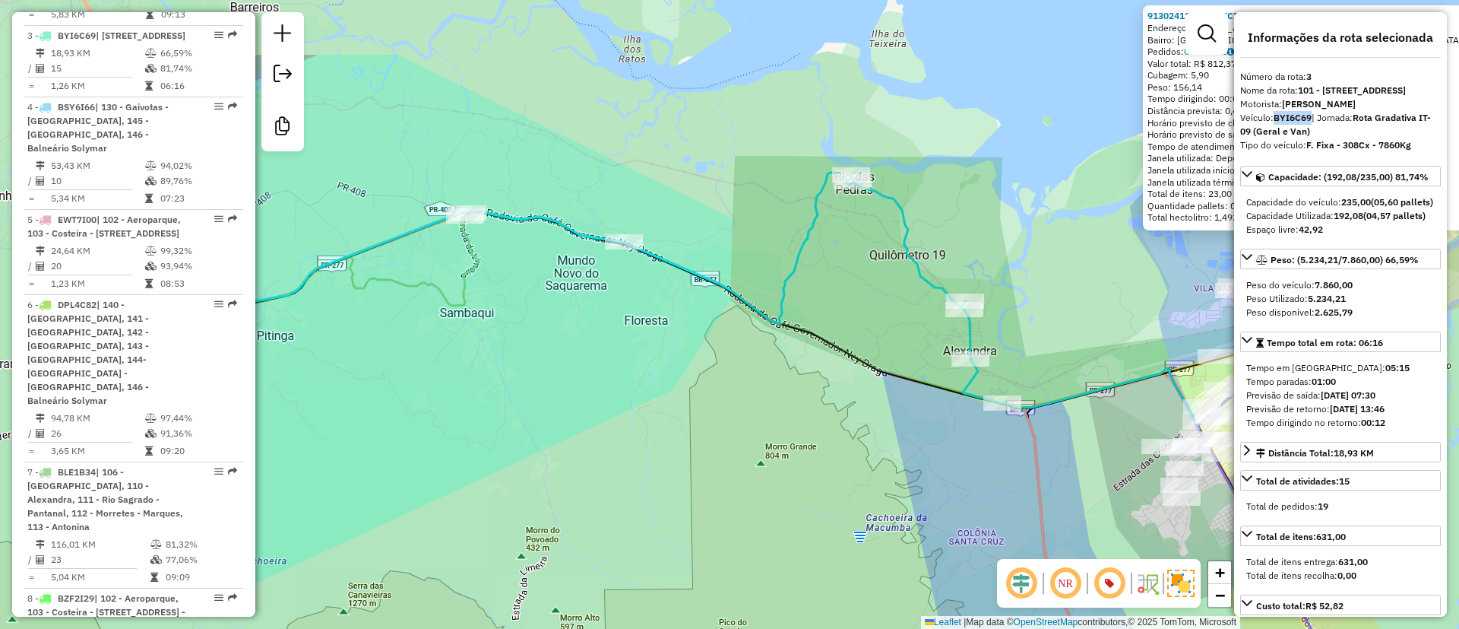
drag, startPoint x: 701, startPoint y: 242, endPoint x: 1050, endPoint y: 360, distance: 368.3
click at [1050, 360] on div "91302411 - APARECIDO DOBIS BEZE Endereço: 081 RUA DOS JACARANDAS 297 Bairro: JA…" at bounding box center [729, 314] width 1459 height 629
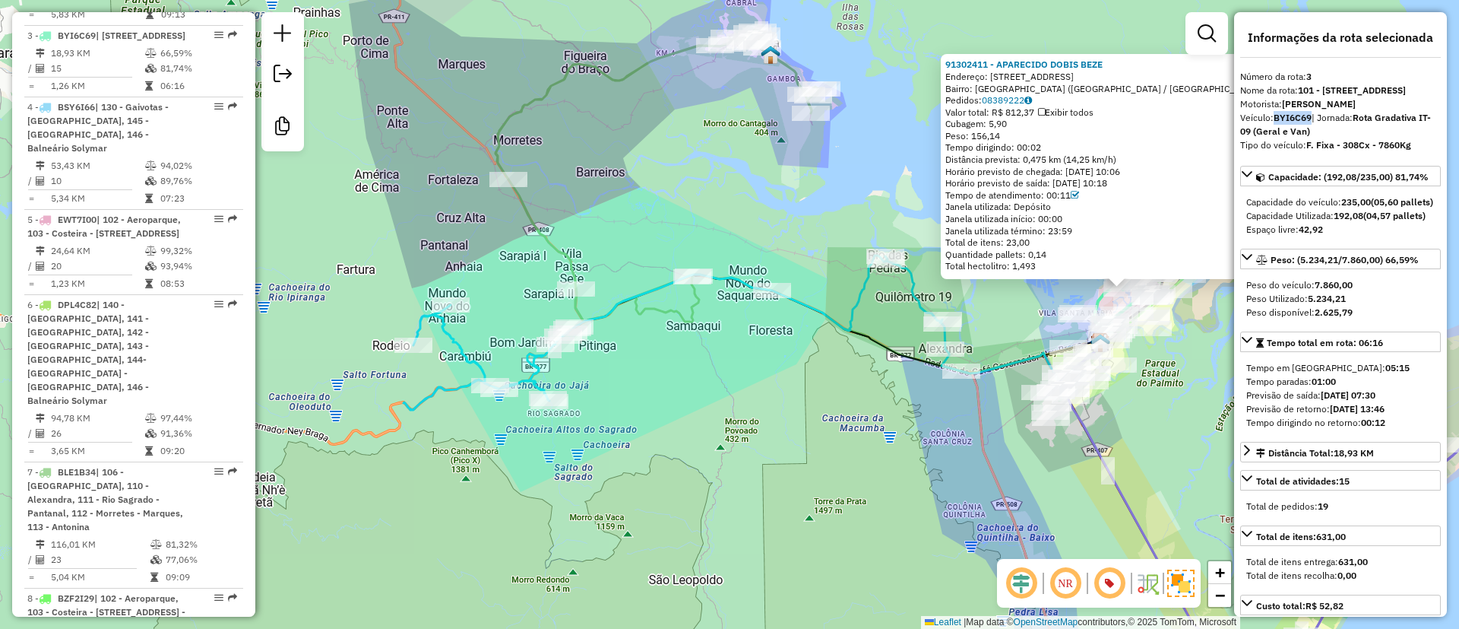
drag, startPoint x: 868, startPoint y: 398, endPoint x: 803, endPoint y: 385, distance: 66.8
click at [803, 385] on div "91302411 - APARECIDO DOBIS BEZE Endereço: 081 RUA DOS JACARANDAS 297 Bairro: JA…" at bounding box center [729, 314] width 1459 height 629
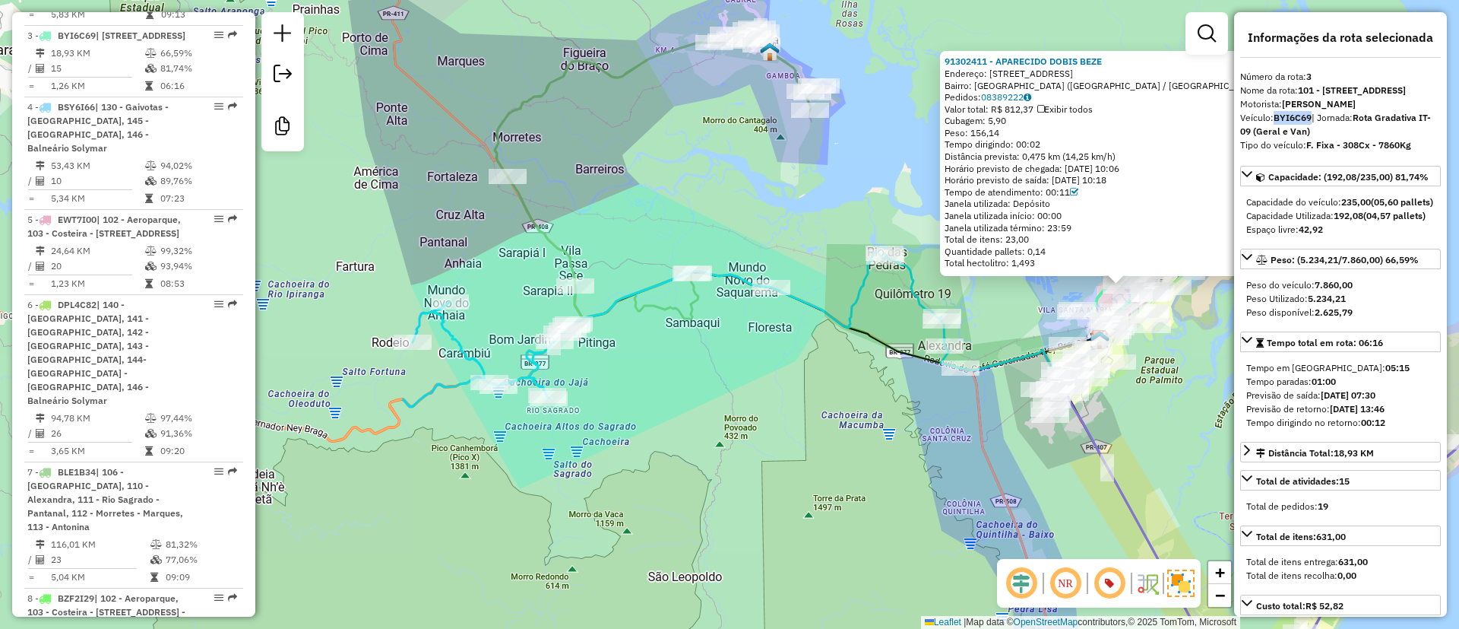
click at [956, 467] on div "91302411 - APARECIDO DOBIS BEZE Endereço: 081 RUA DOS JACARANDAS 297 Bairro: JA…" at bounding box center [729, 314] width 1459 height 629
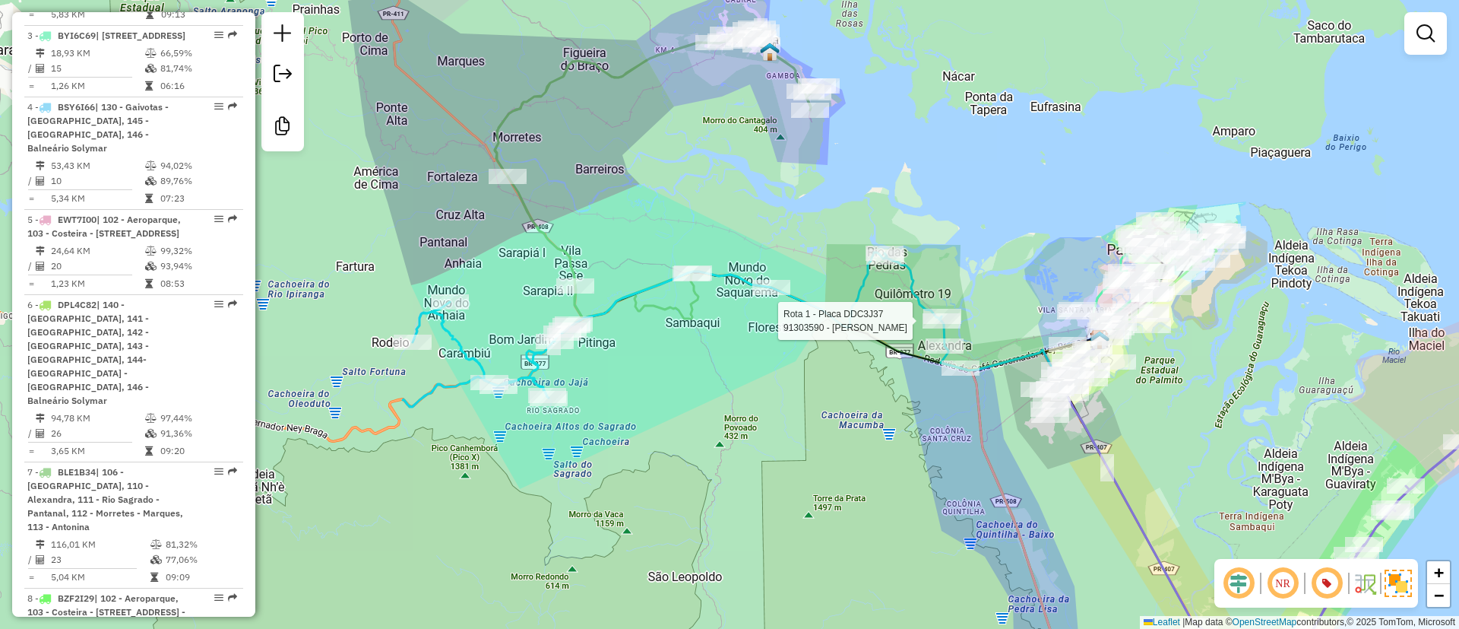
select select "**********"
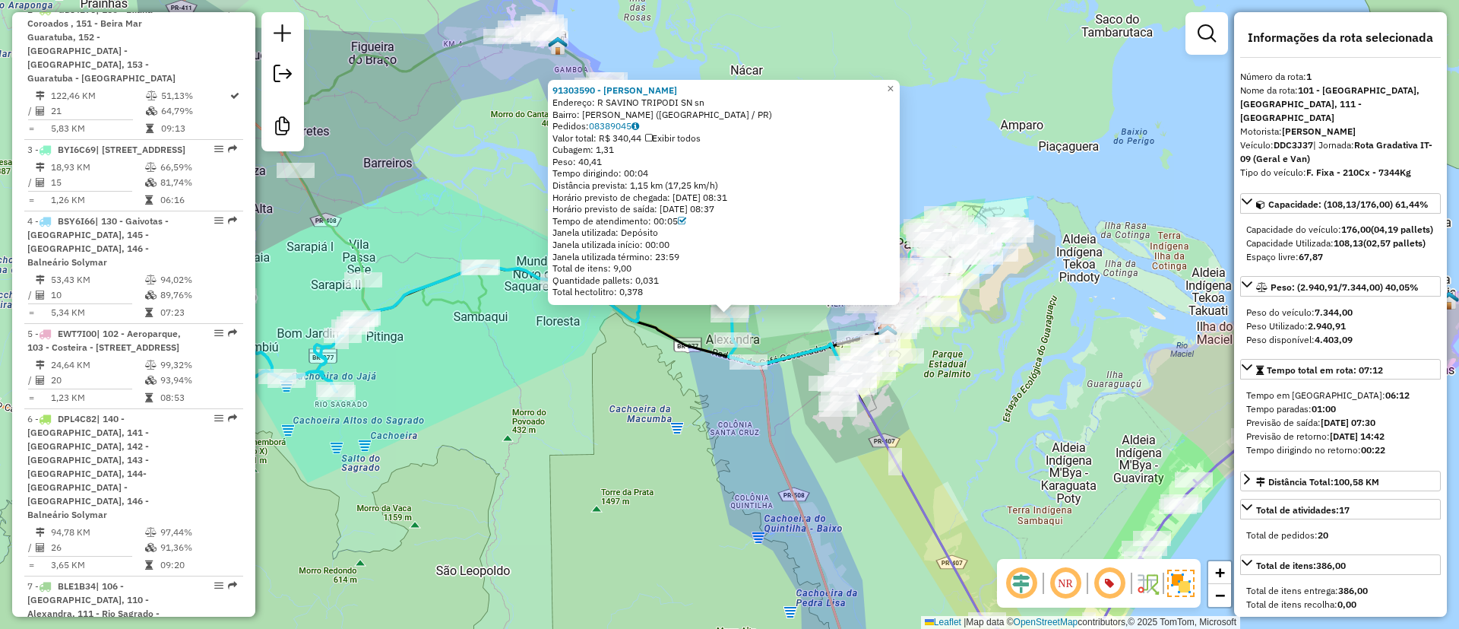
scroll to position [651, 0]
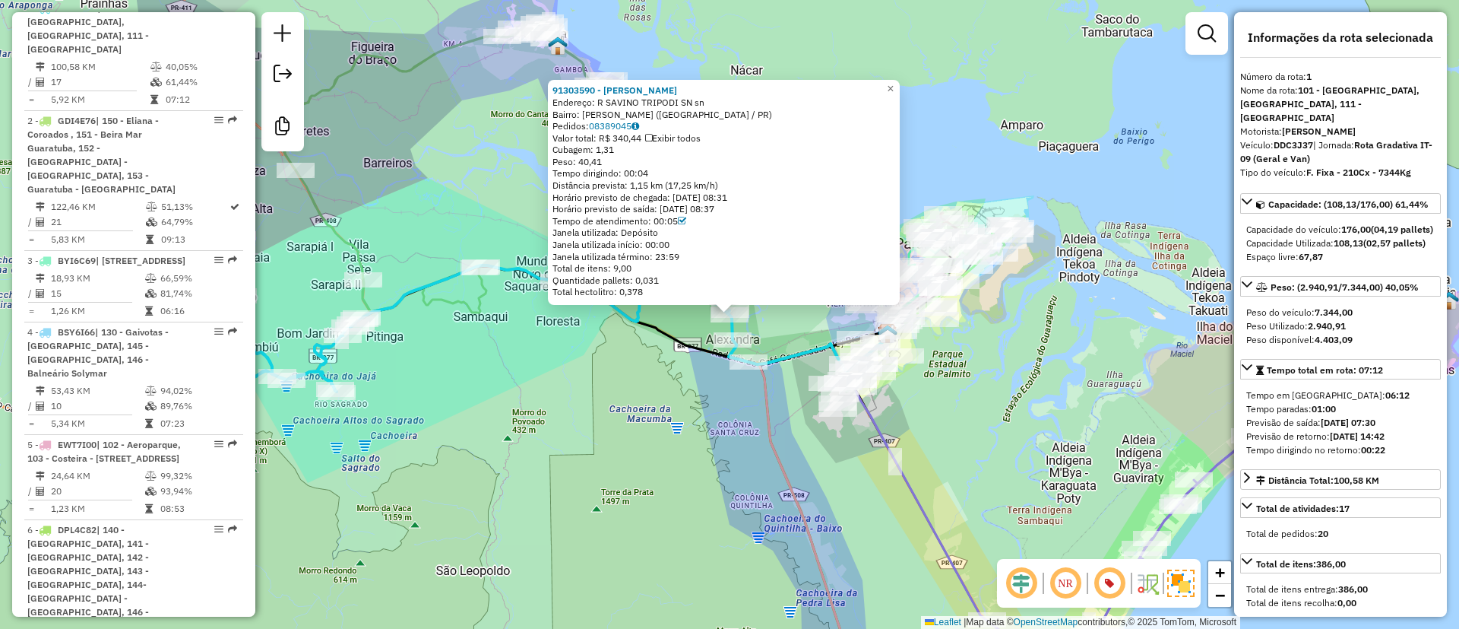
click at [1295, 139] on strong "DDC3J37" at bounding box center [1294, 144] width 40 height 11
click at [1300, 139] on strong "DDC3J37" at bounding box center [1294, 144] width 40 height 11
copy strong "DDC3J37"
click at [1053, 379] on div "91303590 - KAMILLA ALVES DA SIL Endereço: R SAVINO TRIPODI SN sn Bairro: ALEXAN…" at bounding box center [729, 314] width 1459 height 629
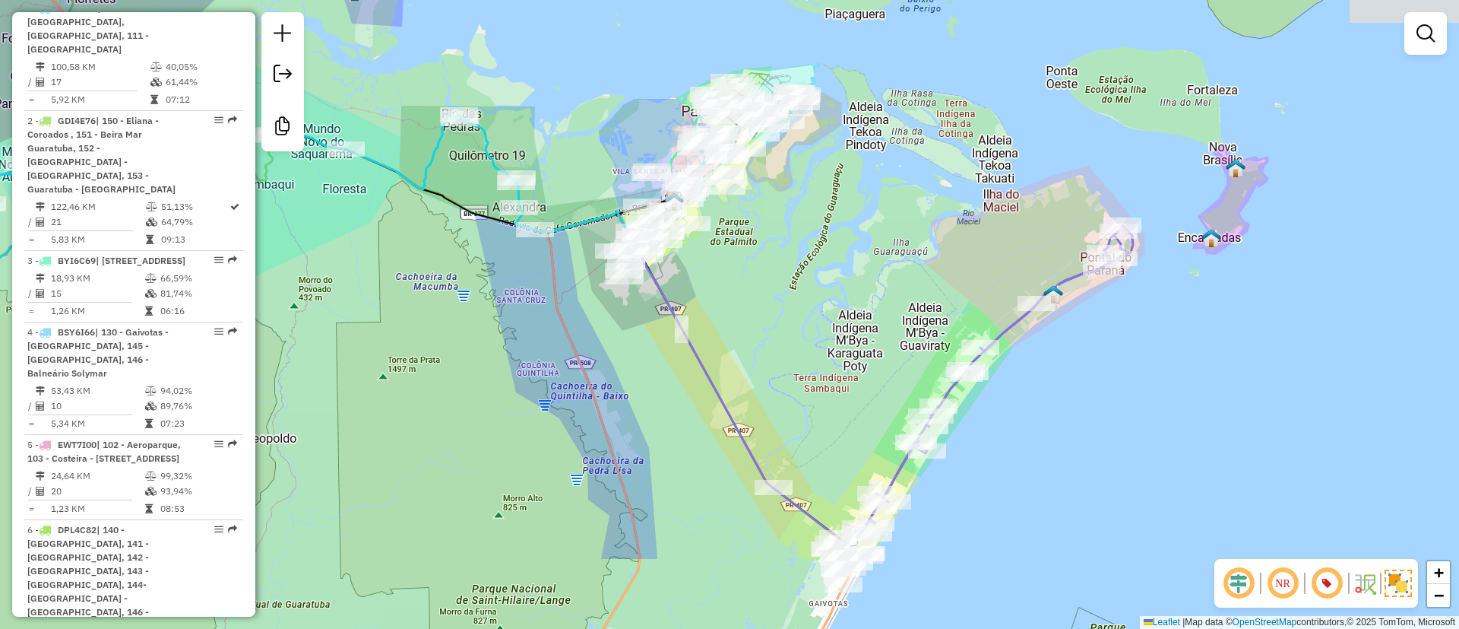
drag, startPoint x: 1102, startPoint y: 437, endPoint x: 861, endPoint y: 306, distance: 274.1
click at [861, 306] on div "Janela de atendimento Grade de atendimento Capacidade Transportadoras Veículos …" at bounding box center [729, 314] width 1459 height 629
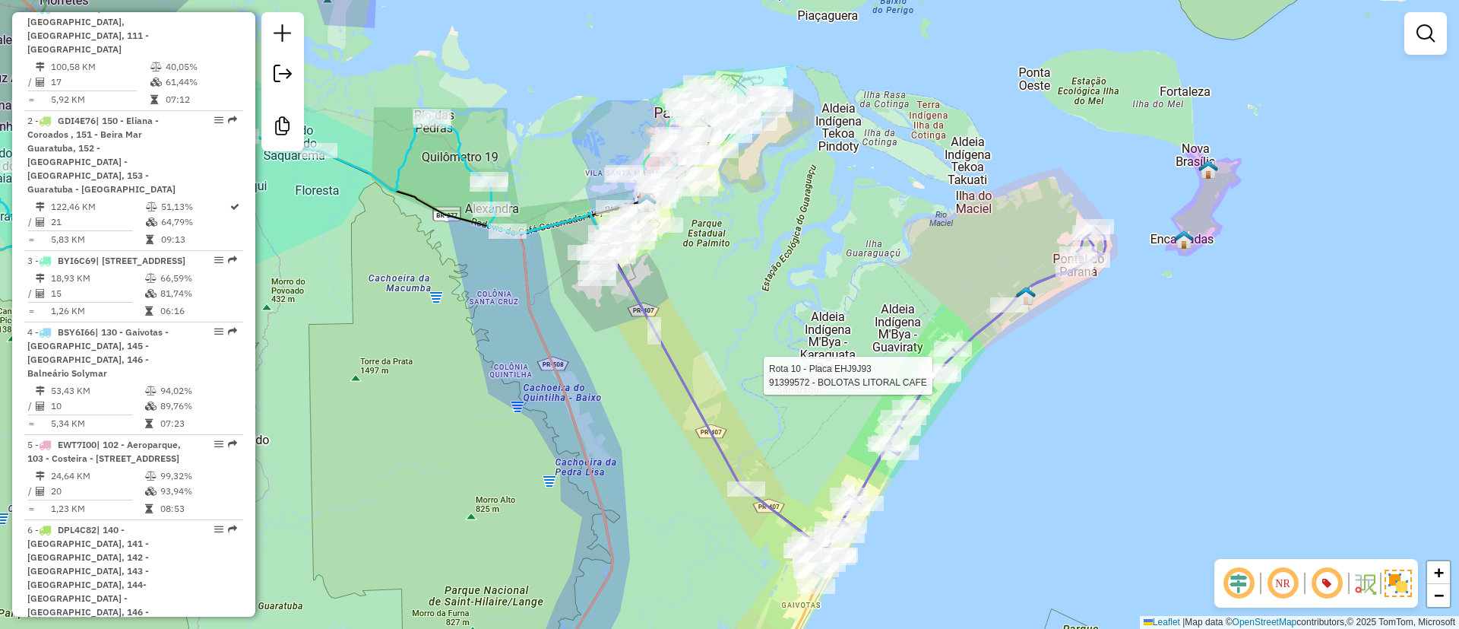
select select "**********"
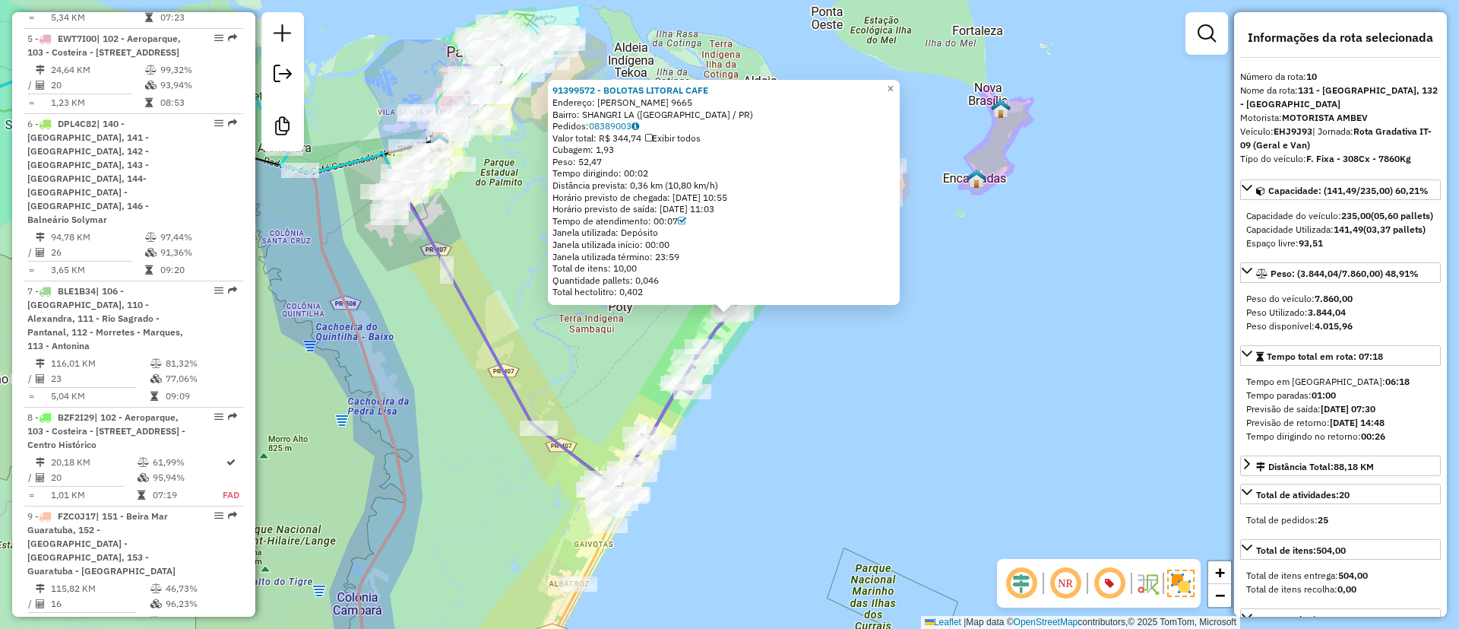
scroll to position [1409, 0]
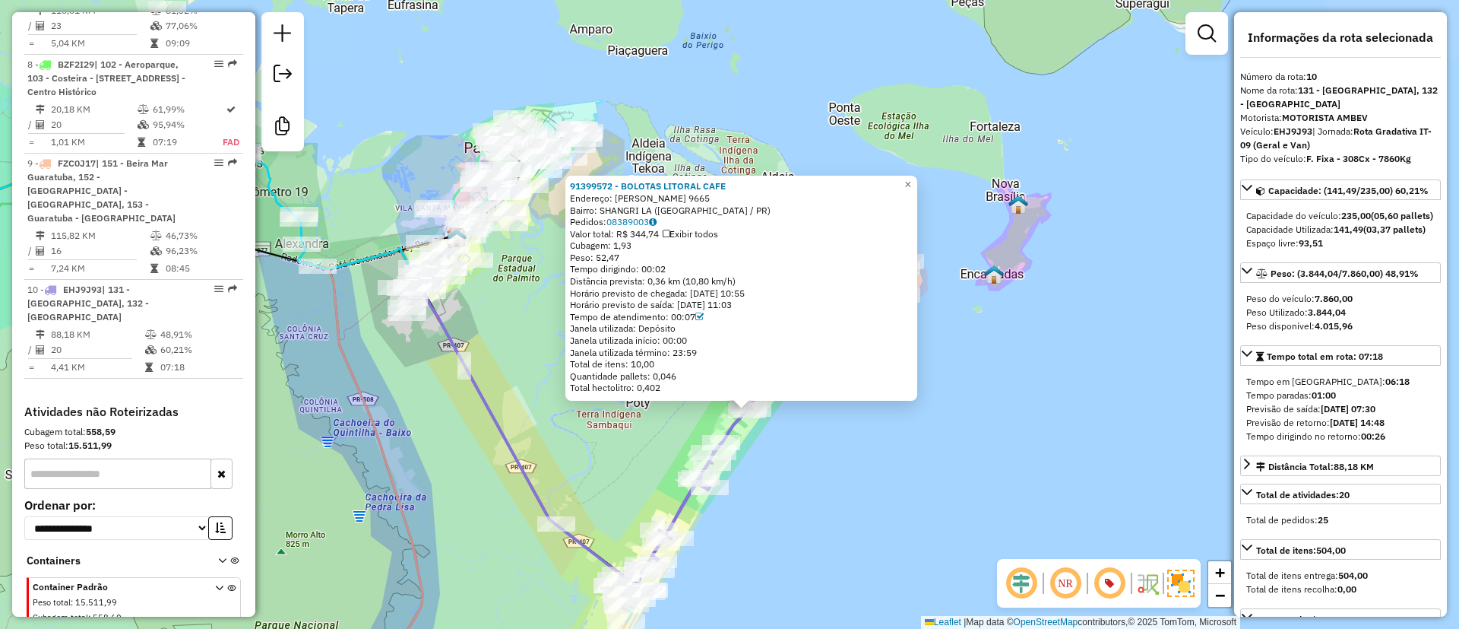
drag, startPoint x: 972, startPoint y: 420, endPoint x: 990, endPoint y: 516, distance: 97.5
click at [990, 516] on div "91399572 - BOLOTAS LITORAL CAFE Endereço: SEBASTIaO CABOTTO 9665 Bairro: SHANGR…" at bounding box center [729, 314] width 1459 height 629
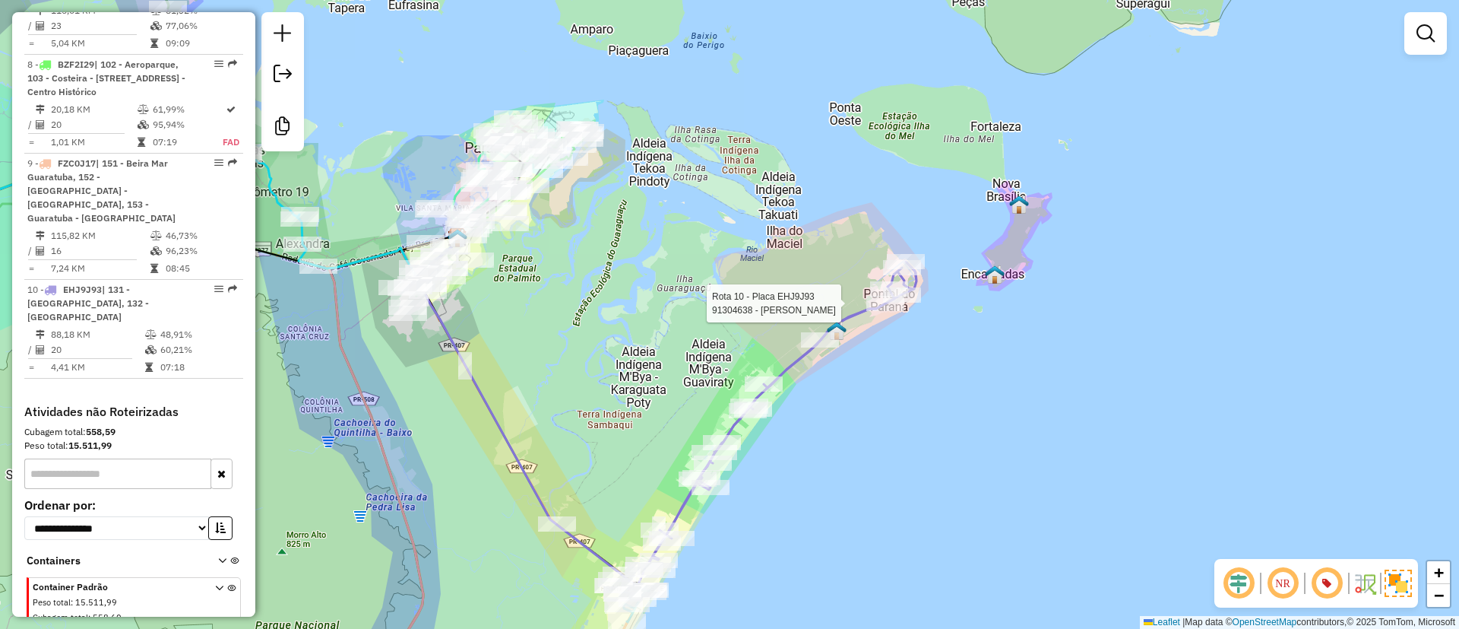
select select "**********"
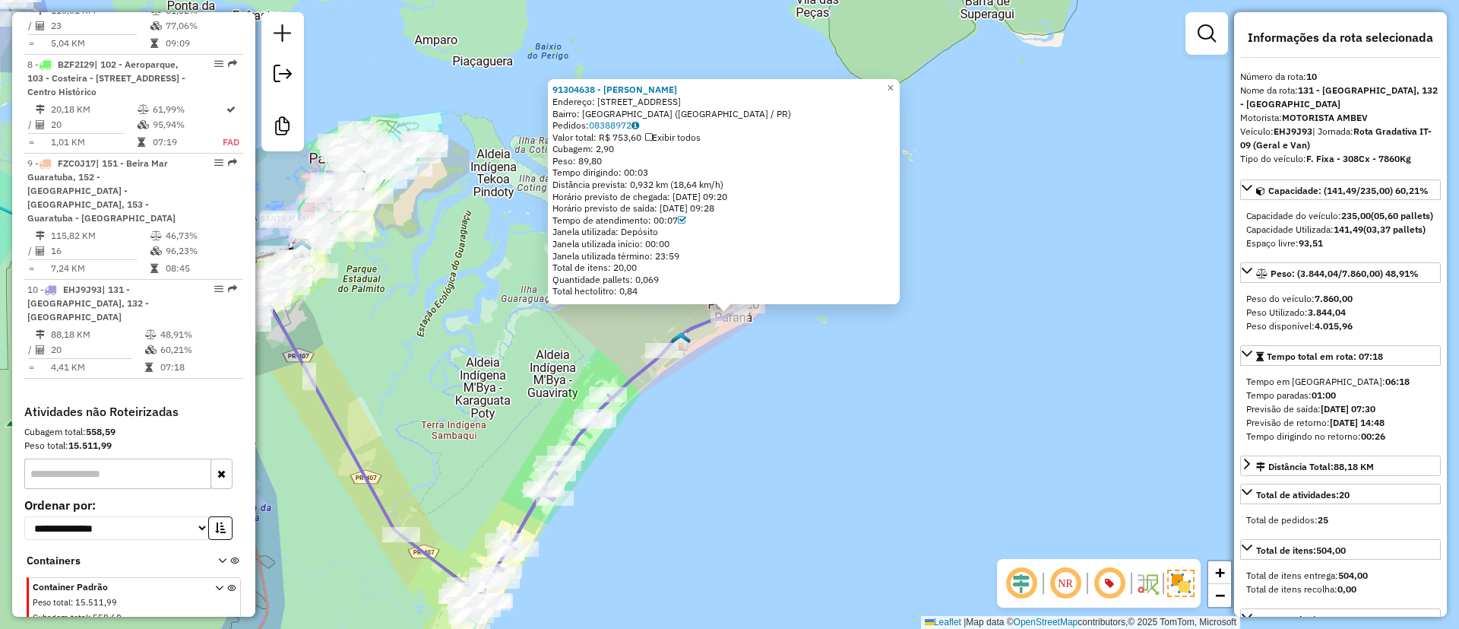
click at [1290, 128] on strong "EHJ9J93" at bounding box center [1293, 130] width 39 height 11
copy strong "EHJ9J93"
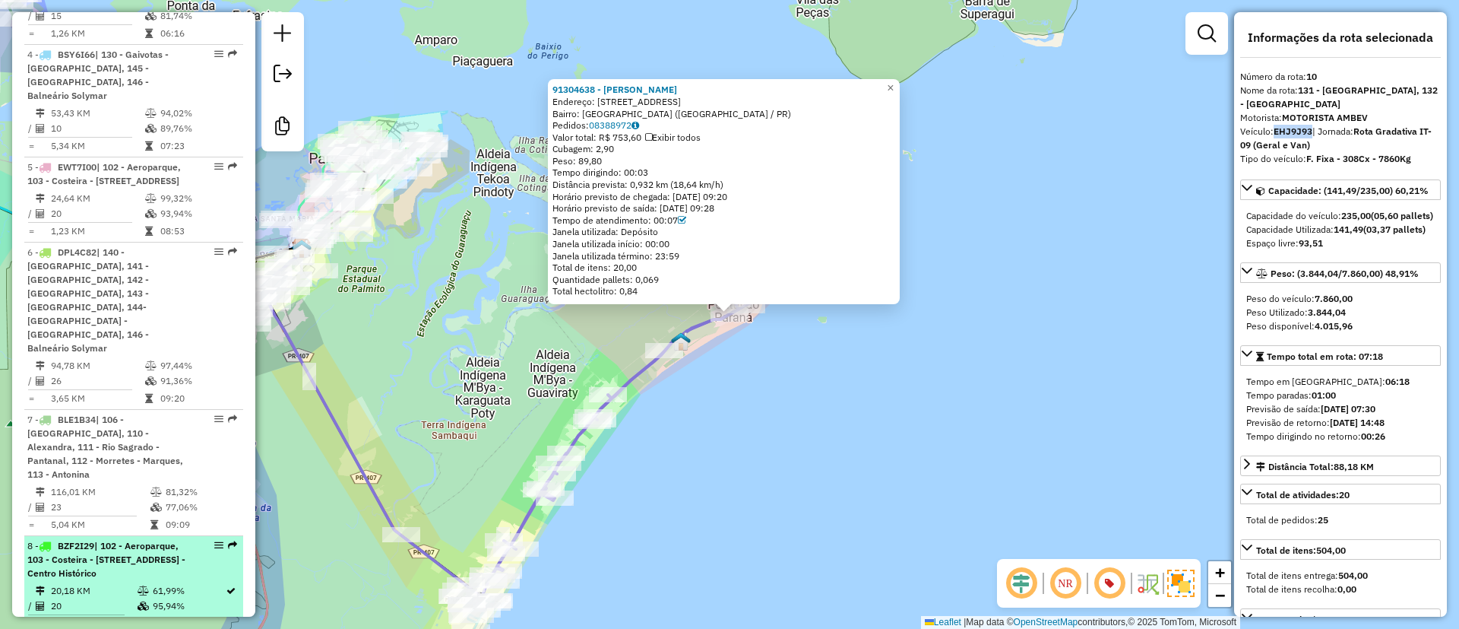
scroll to position [905, 0]
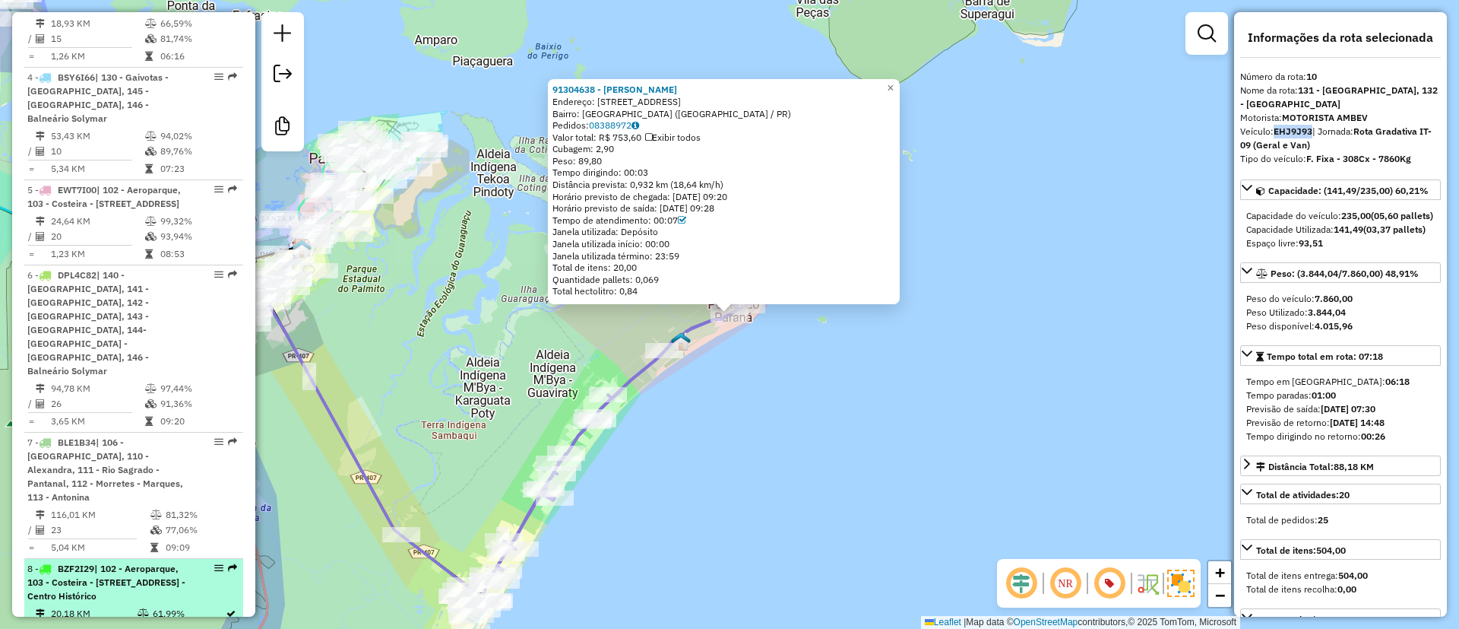
click at [93, 64] on td "1,26 KM" at bounding box center [97, 56] width 94 height 15
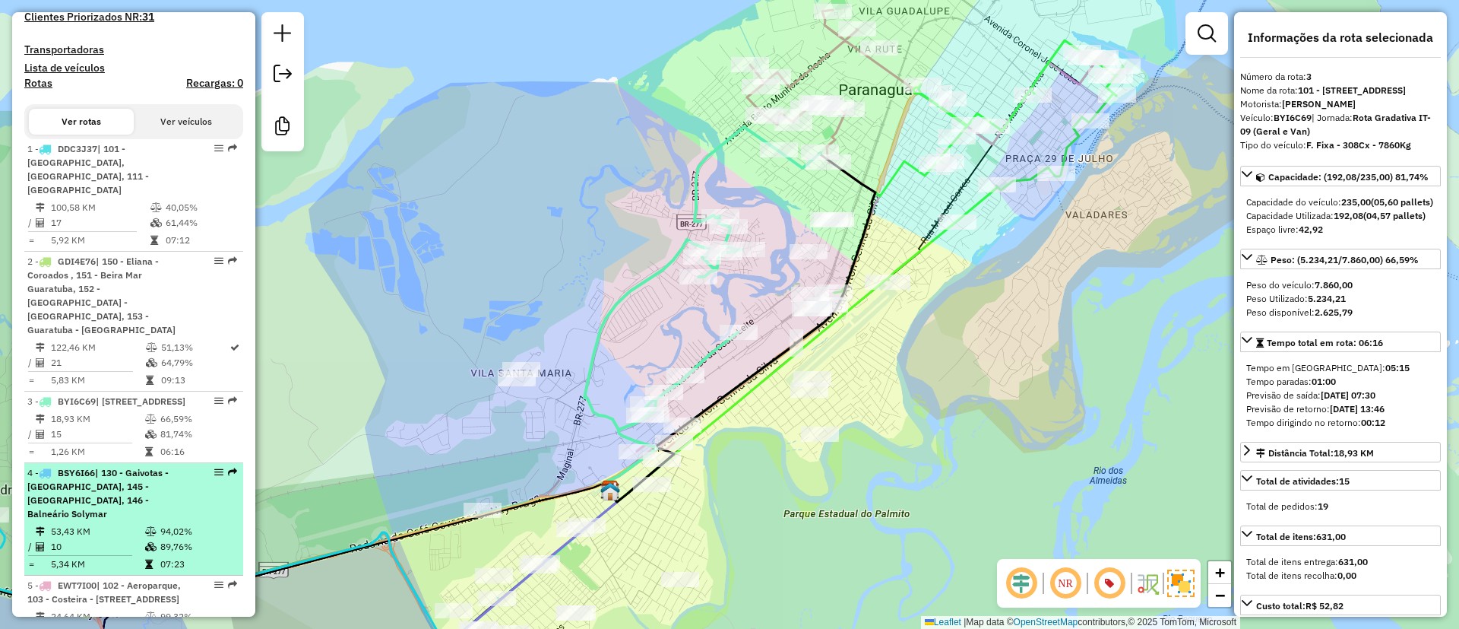
scroll to position [467, 0]
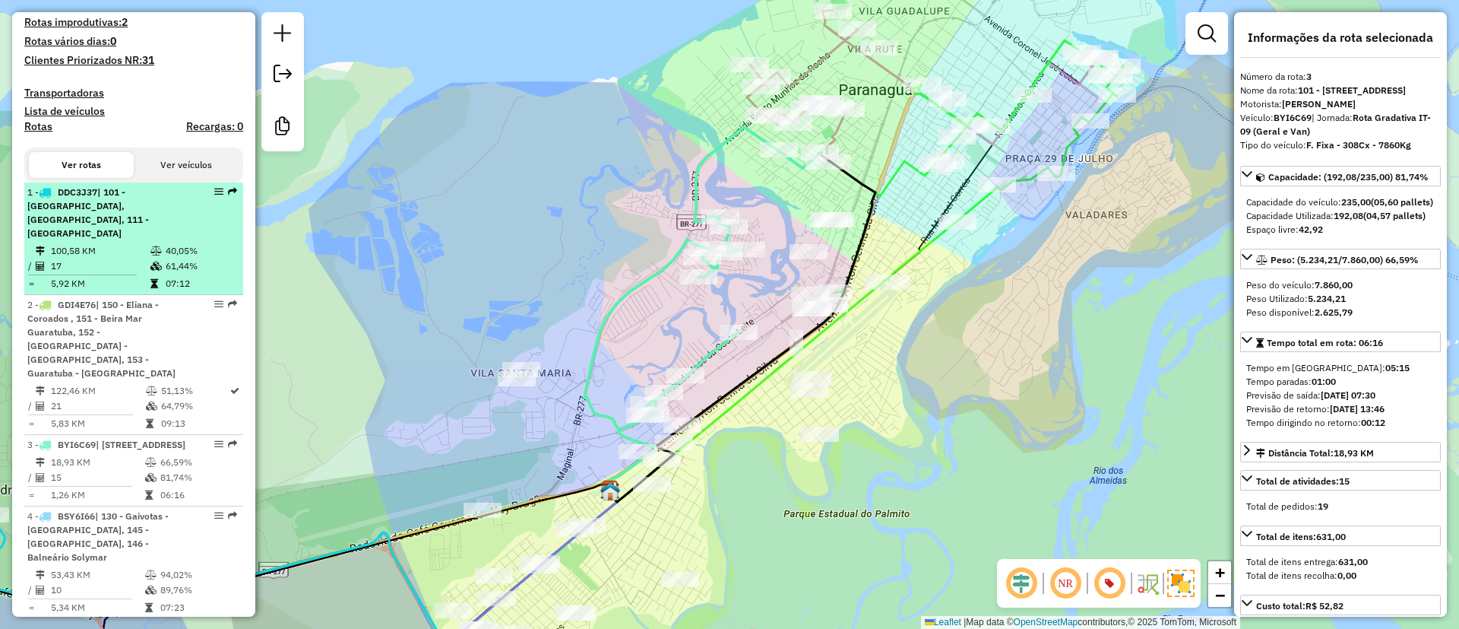
click at [122, 252] on td "100,58 KM" at bounding box center [100, 250] width 100 height 15
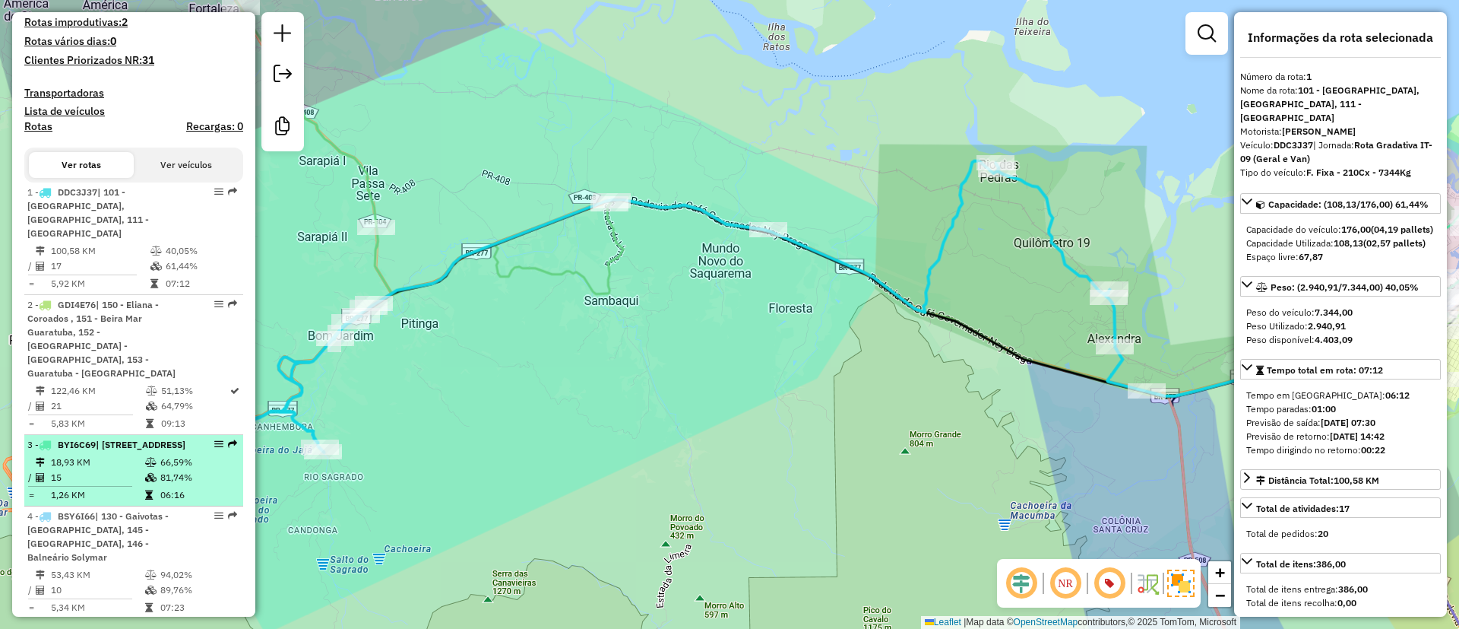
click at [192, 452] on div "3 - BYI6C69 | 101 - Parque Agari, 104 - Vila Cruzeiro, 105 - Jardim Iguaçu, 106…" at bounding box center [133, 445] width 213 height 14
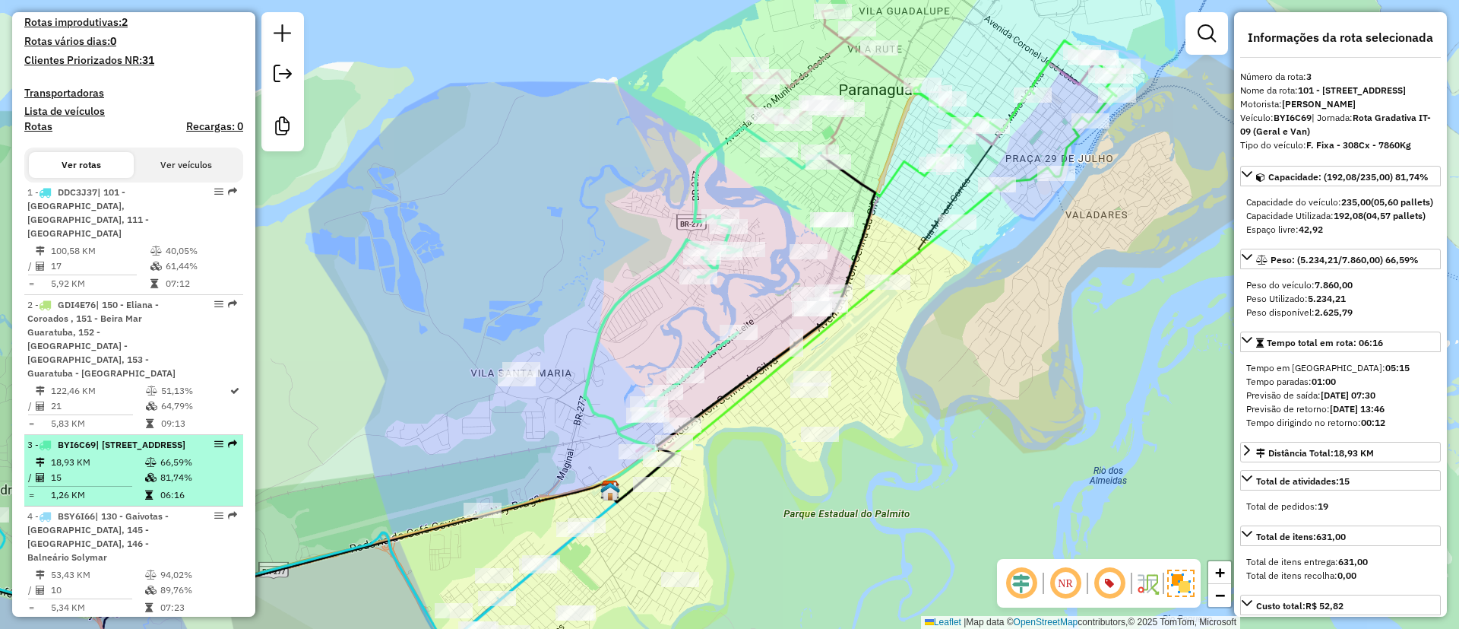
click at [192, 452] on div "3 - BYI6C69 | 101 - Parque Agari, 104 - Vila Cruzeiro, 105 - Jardim Iguaçu, 106…" at bounding box center [133, 445] width 213 height 14
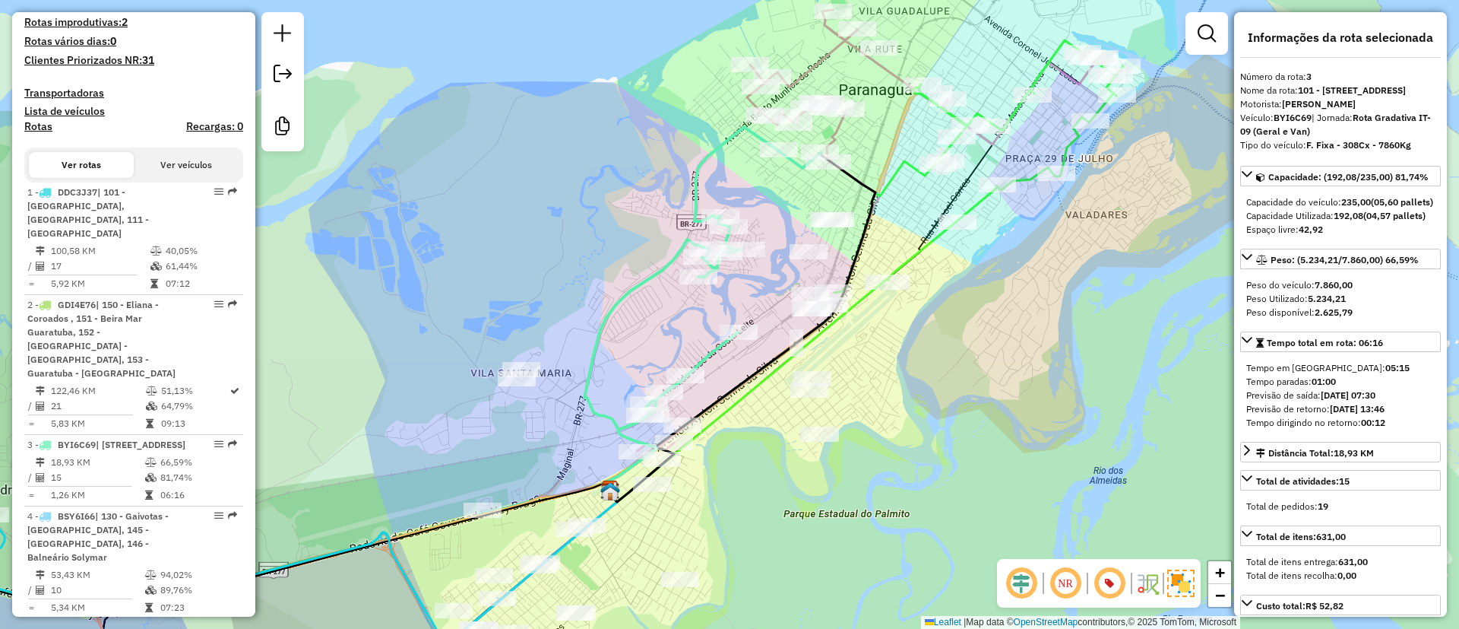
click at [1296, 123] on strong "BYI6C69" at bounding box center [1293, 117] width 38 height 11
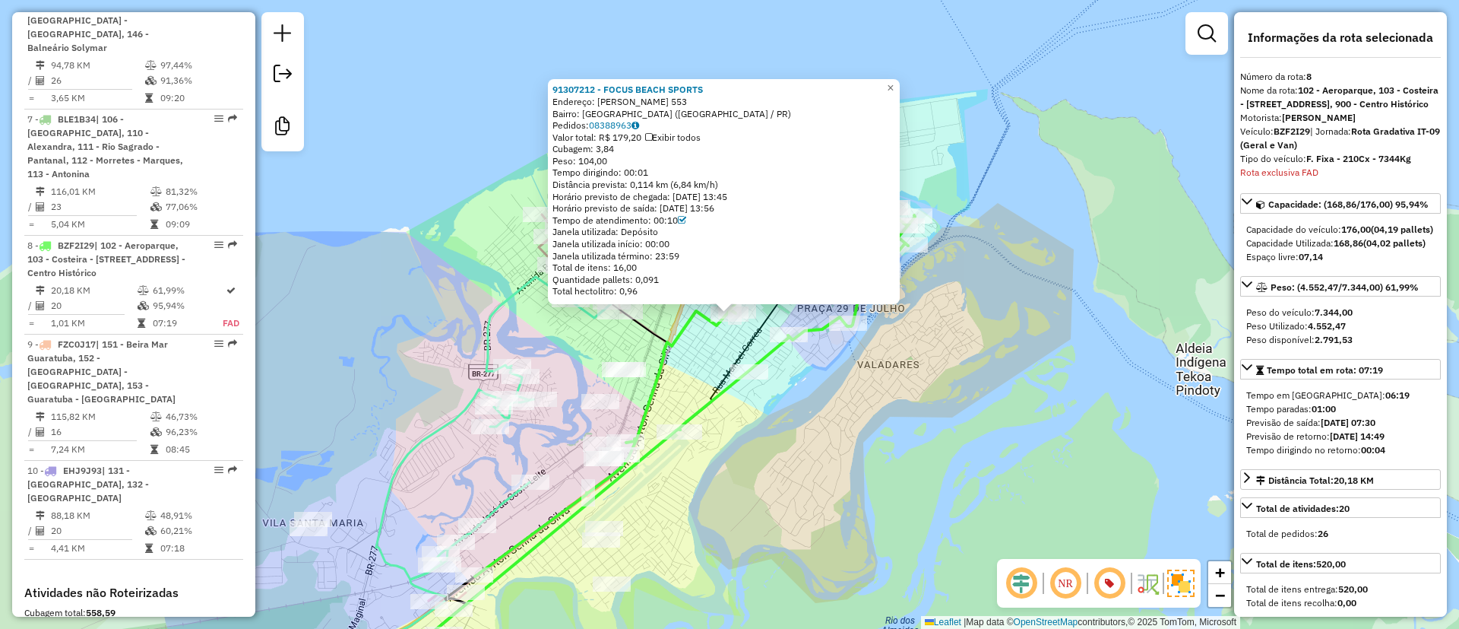
scroll to position [1409, 0]
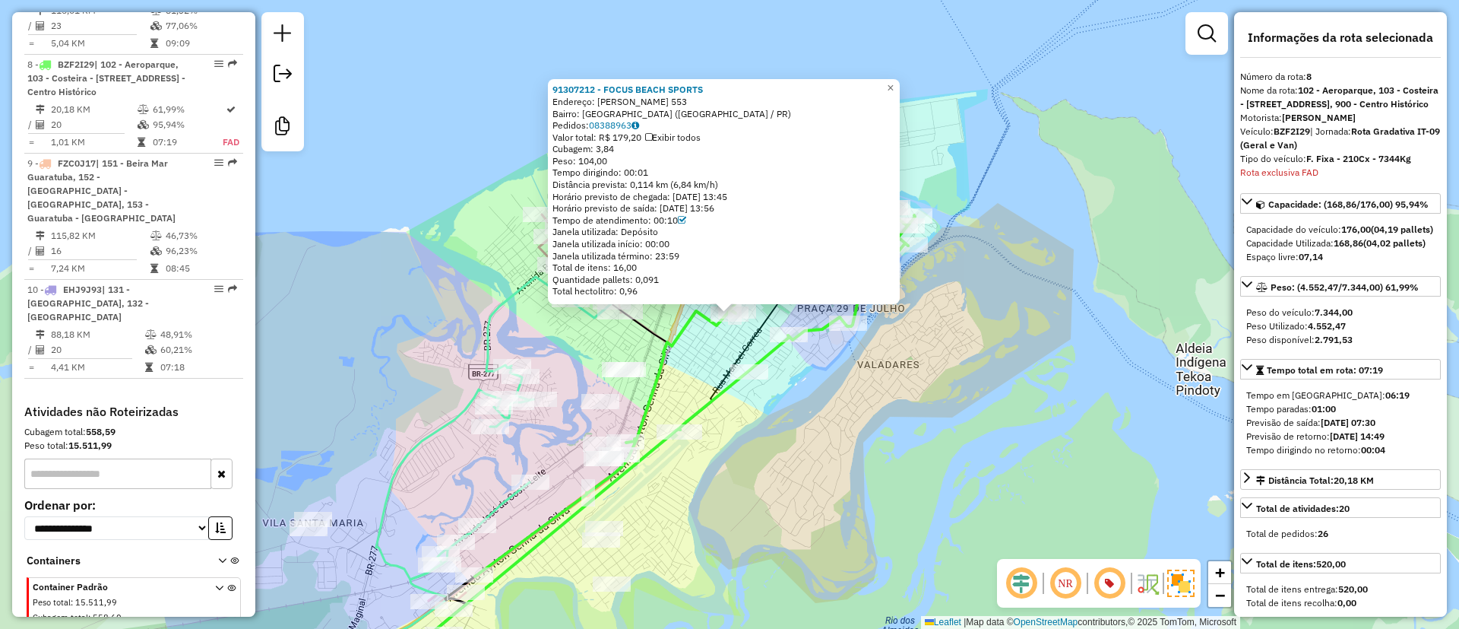
click at [995, 318] on div "91307212 - FOCUS BEACH SPORTS Endereço: MANECO VIANA 553 Bairro: ALTO SAO SEBAS…" at bounding box center [729, 314] width 1459 height 629
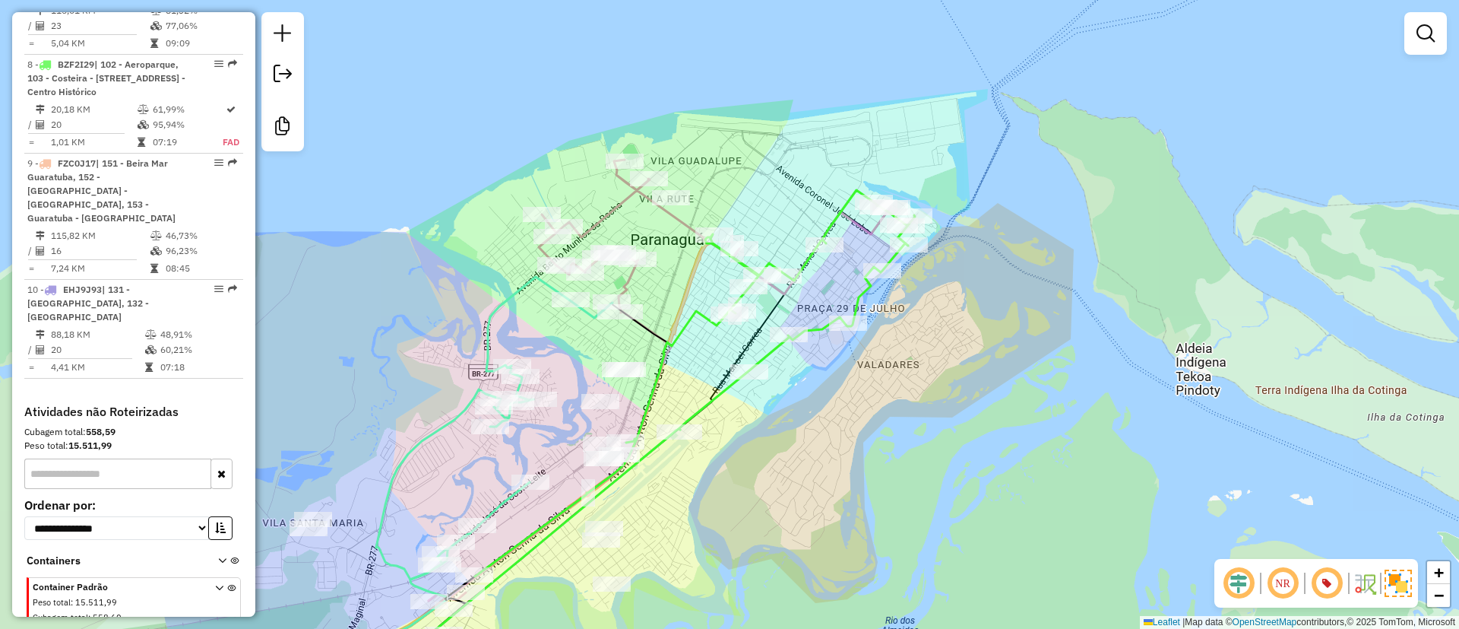
click at [792, 315] on div "Janela de atendimento Grade de atendimento Capacidade Transportadoras Veículos …" at bounding box center [729, 314] width 1459 height 629
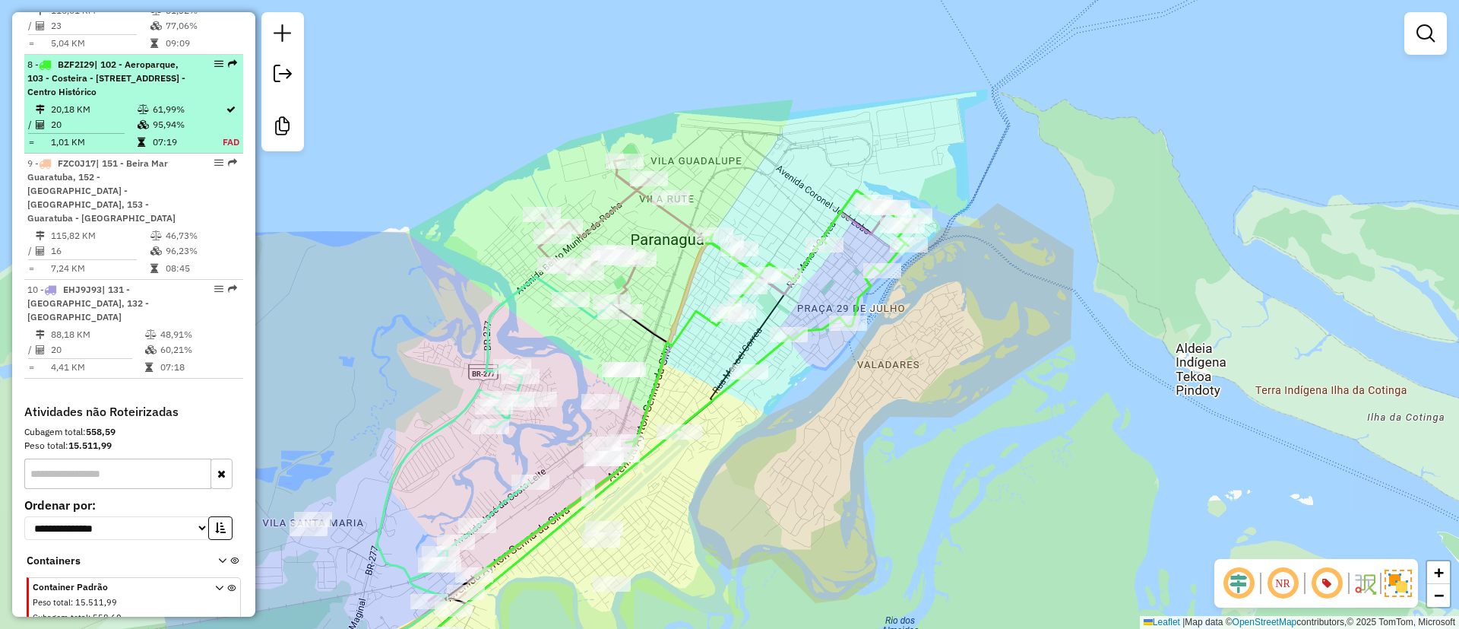
click at [75, 81] on span "| 102 - Aeroparque, 103 - Costeira - Estradinha , 105 - Jardim Iguaçu, 900 - Ce…" at bounding box center [106, 78] width 158 height 39
select select "**********"
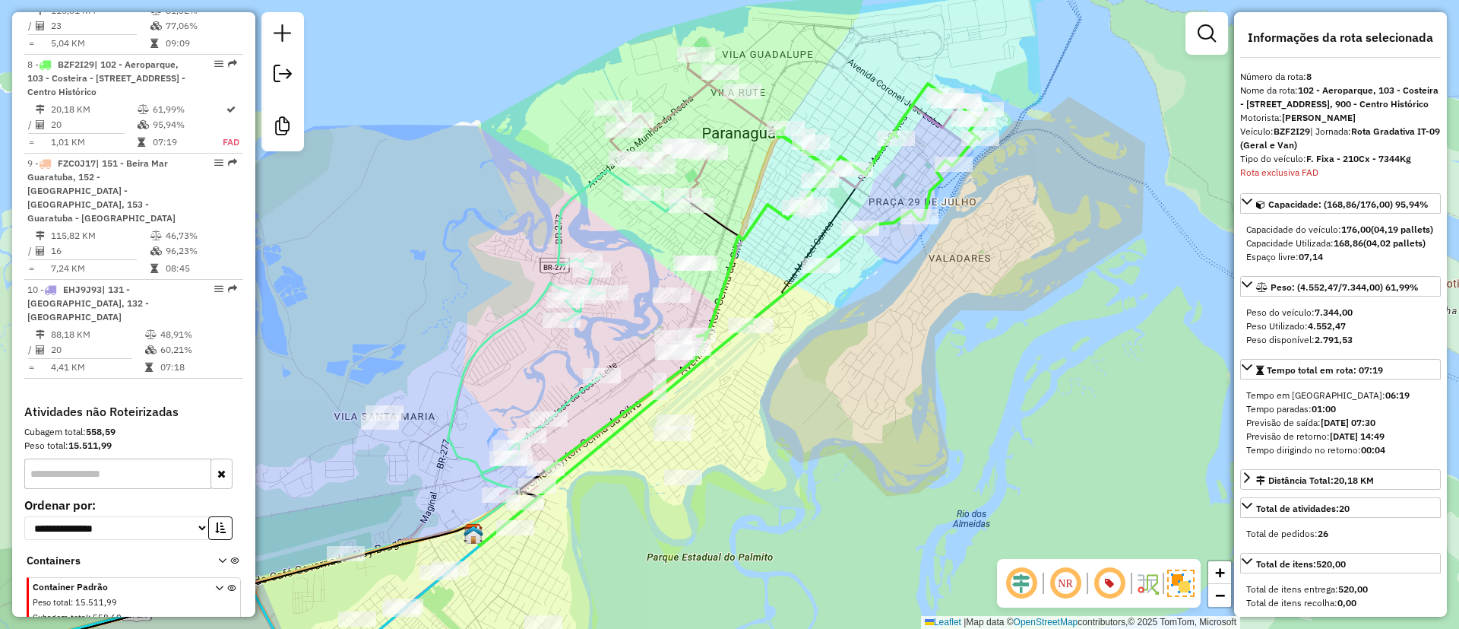
click at [1291, 137] on strong "BZF2I29" at bounding box center [1292, 130] width 36 height 11
copy strong "BZF2I29"
